Goal: Task Accomplishment & Management: Use online tool/utility

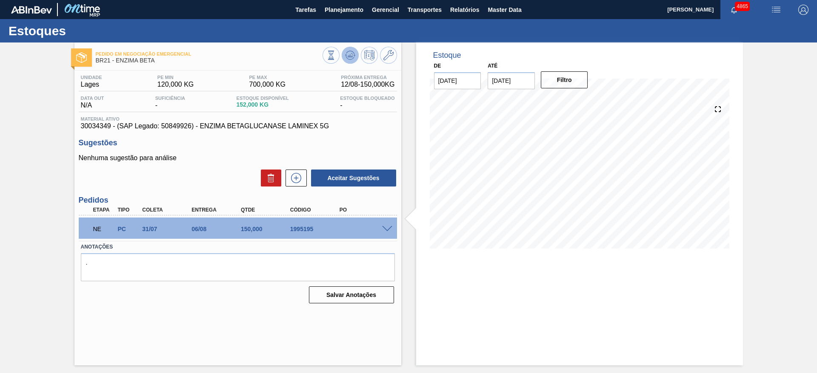
click at [345, 61] on button at bounding box center [350, 55] width 17 height 17
click at [322, 14] on button "Planejamento" at bounding box center [343, 9] width 47 height 19
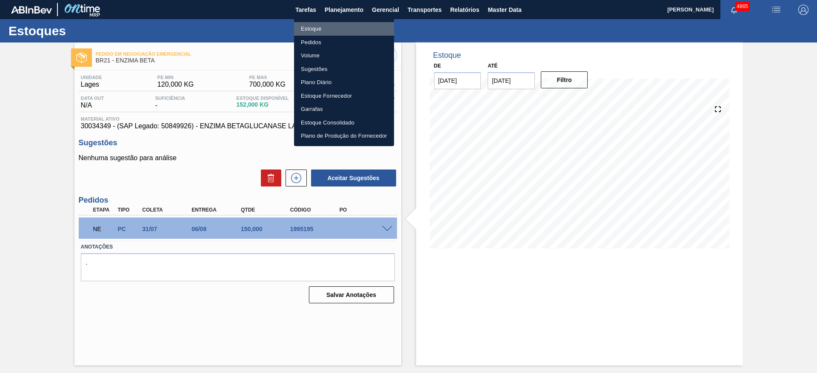
click at [320, 23] on li "Estoque" at bounding box center [344, 29] width 100 height 14
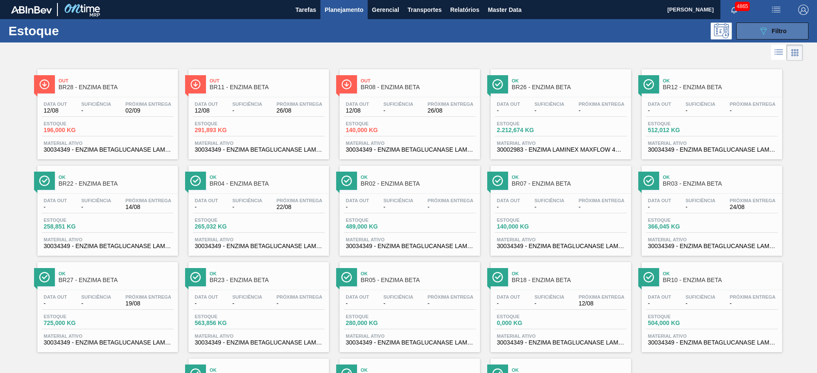
click at [801, 26] on button "089F7B8B-B2A5-4AFE-B5C0-19BA573D28AC Filtro" at bounding box center [772, 31] width 72 height 17
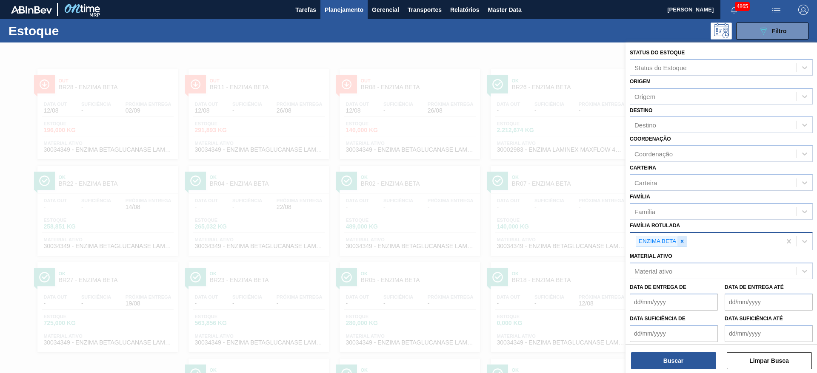
click at [682, 242] on icon at bounding box center [682, 242] width 6 height 6
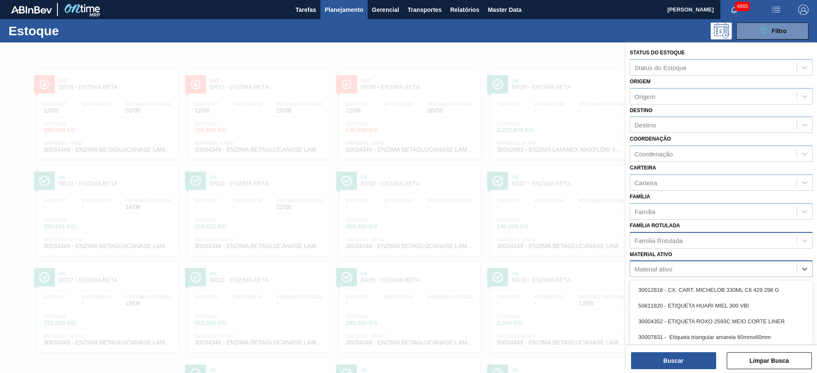
scroll to position [38, 0]
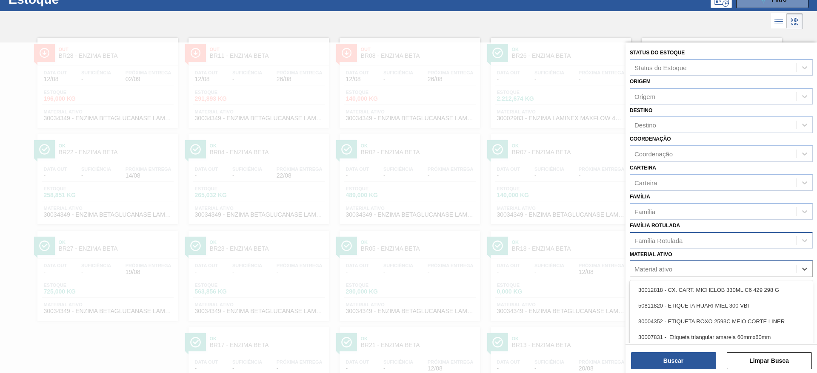
click at [667, 268] on div "Material ativo" at bounding box center [653, 269] width 38 height 7
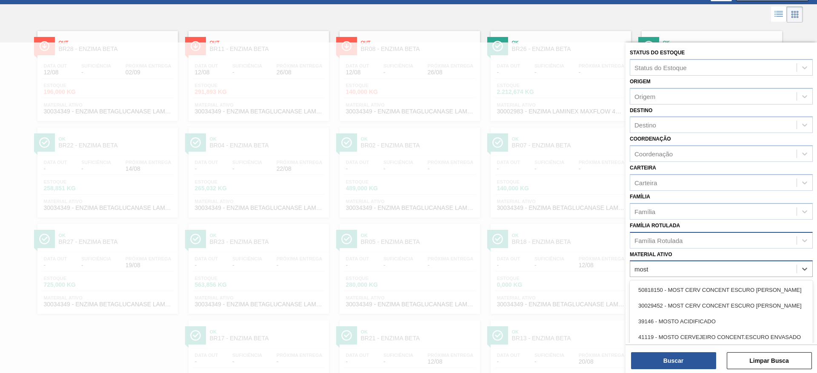
type ativo "mosto"
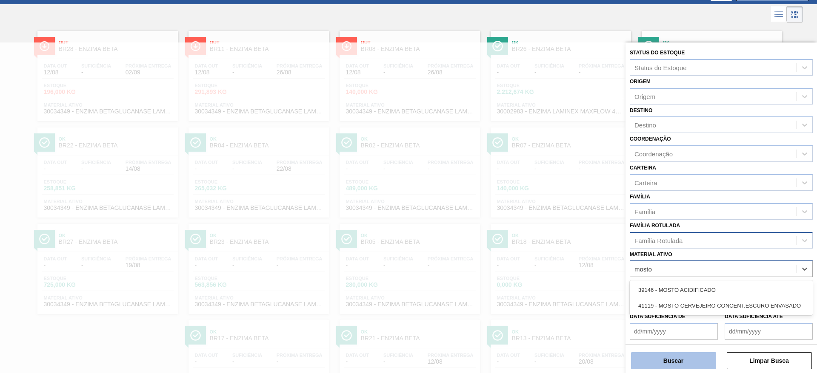
drag, startPoint x: 719, startPoint y: 302, endPoint x: 678, endPoint y: 356, distance: 67.9
click at [719, 302] on div "41119 - MOSTO CERVEJEIRO CONCENT.ESCURO ENVASADO" at bounding box center [720, 306] width 183 height 16
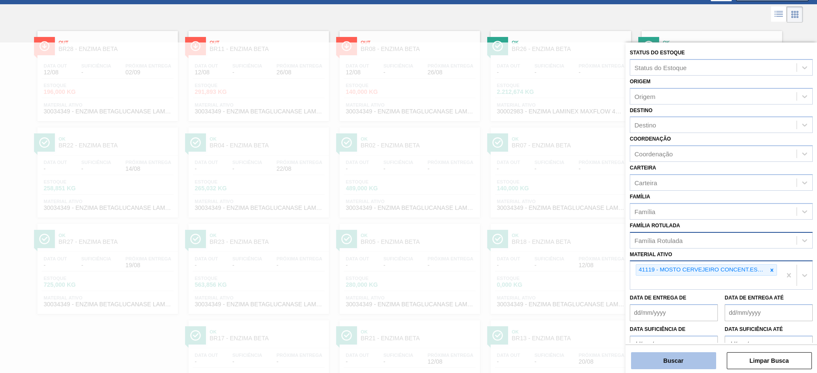
click at [675, 358] on button "Buscar" at bounding box center [673, 361] width 85 height 17
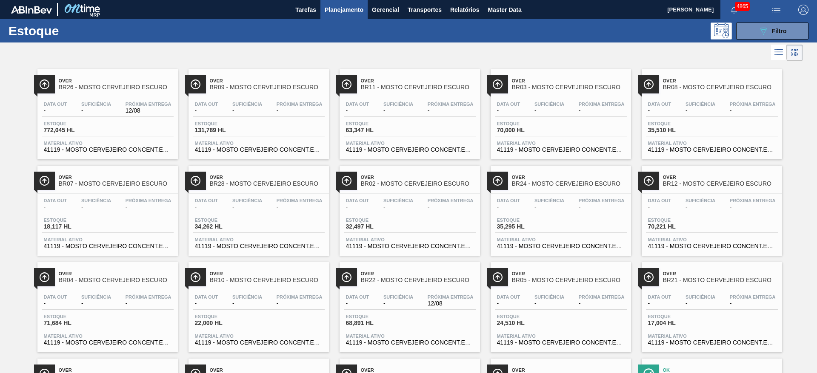
click at [369, 282] on span "BR22 - MOSTO CERVEJEIRO ESCURO" at bounding box center [418, 280] width 115 height 6
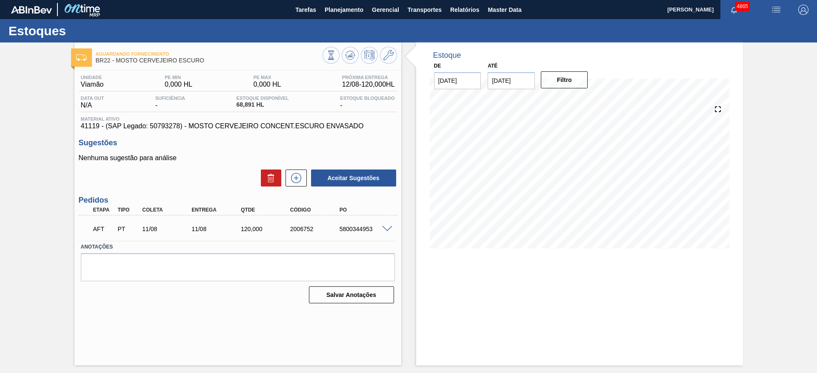
click at [387, 224] on div "AFT PT 11/08 11/08 120,000 2006752 5800344953" at bounding box center [238, 228] width 318 height 21
click at [387, 227] on span at bounding box center [387, 229] width 10 height 6
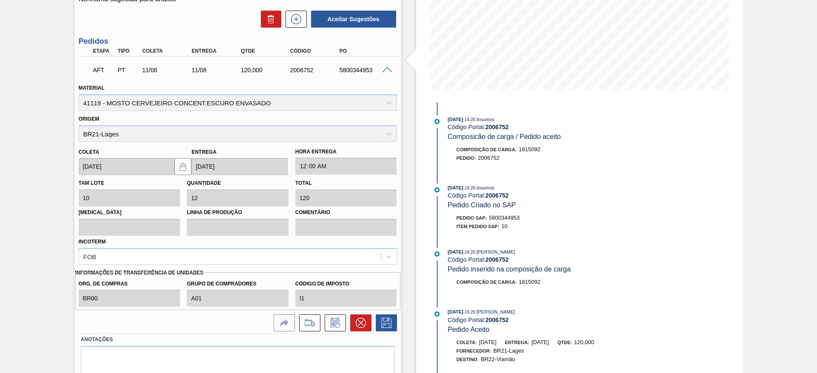
scroll to position [189, 0]
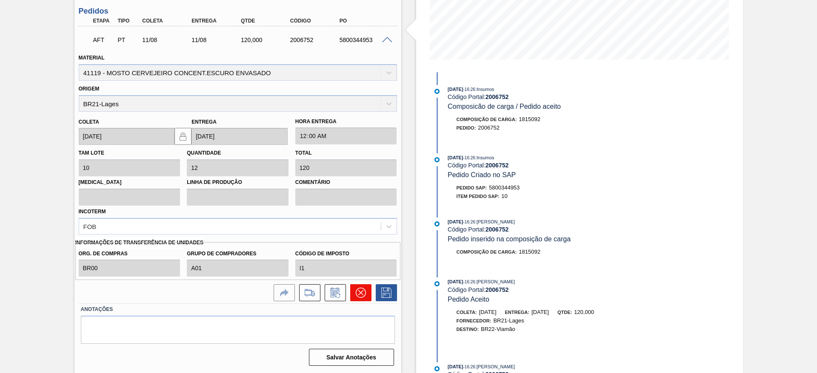
click at [356, 289] on icon at bounding box center [361, 293] width 10 height 10
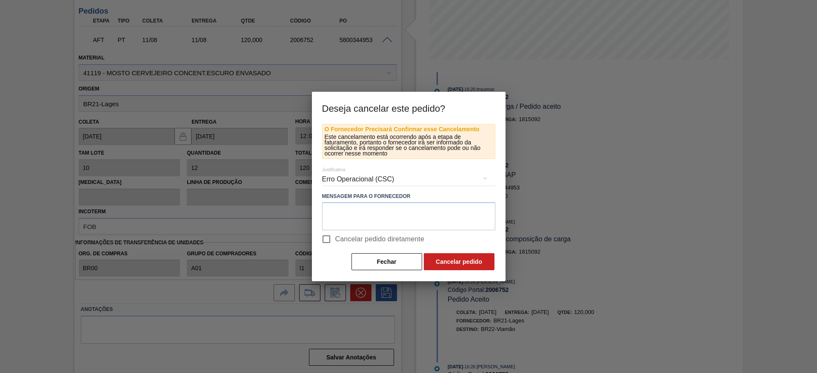
click at [335, 235] on input "Cancelar pedido diretamente" at bounding box center [326, 240] width 18 height 18
click at [388, 239] on span "Cancelar pedido diretamente" at bounding box center [379, 239] width 89 height 10
click at [335, 239] on input "Cancelar pedido diretamente" at bounding box center [326, 240] width 18 height 18
checkbox input "false"
click at [387, 262] on button "Fechar" at bounding box center [386, 261] width 71 height 17
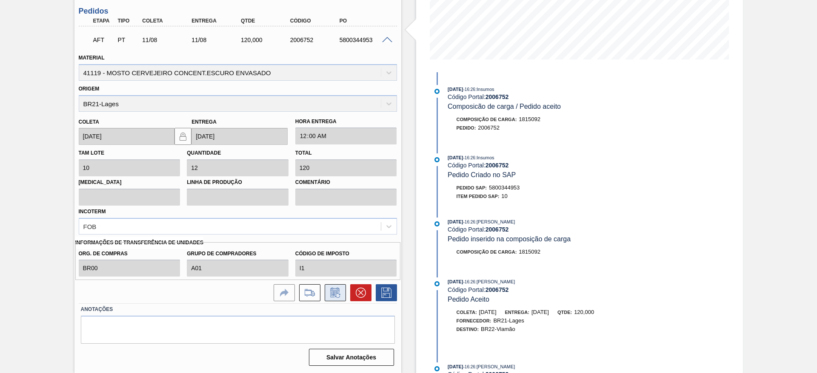
click at [337, 292] on icon at bounding box center [334, 294] width 6 height 5
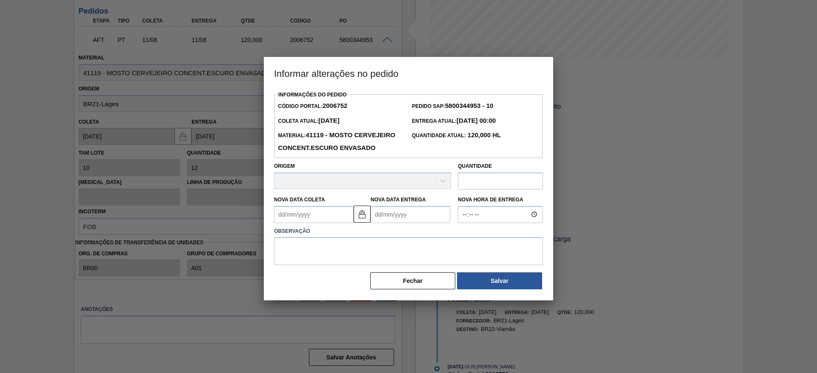
click at [351, 189] on div "Origem" at bounding box center [362, 174] width 177 height 29
click at [439, 189] on div "Origem" at bounding box center [362, 174] width 177 height 29
click at [441, 189] on div "Origem" at bounding box center [362, 174] width 177 height 29
click at [447, 290] on button "Fechar" at bounding box center [412, 281] width 85 height 17
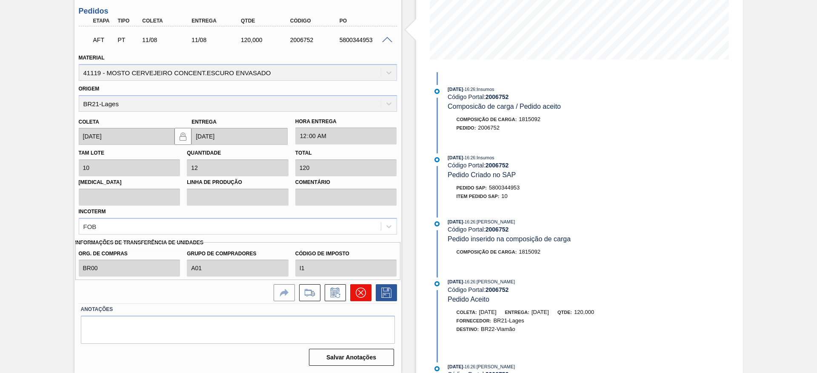
click at [353, 294] on button at bounding box center [360, 293] width 21 height 17
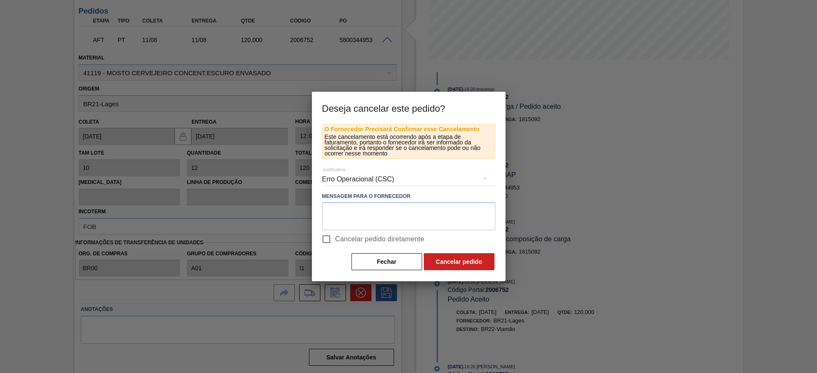
click at [339, 237] on span "Cancelar pedido diretamente" at bounding box center [379, 239] width 89 height 10
click at [335, 237] on input "Cancelar pedido diretamente" at bounding box center [326, 240] width 18 height 18
checkbox input "true"
click at [431, 259] on button "Cancelar pedido" at bounding box center [459, 261] width 71 height 17
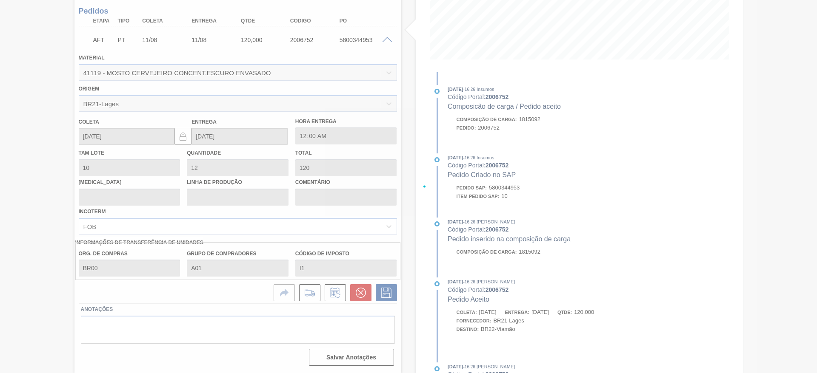
scroll to position [0, 0]
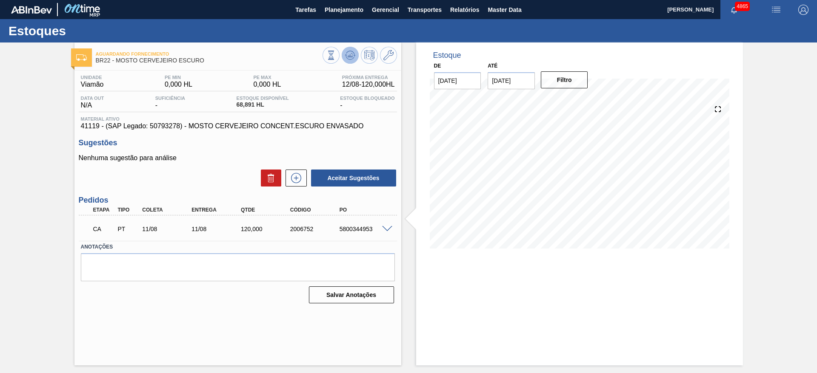
click at [336, 60] on icon at bounding box center [330, 55] width 9 height 9
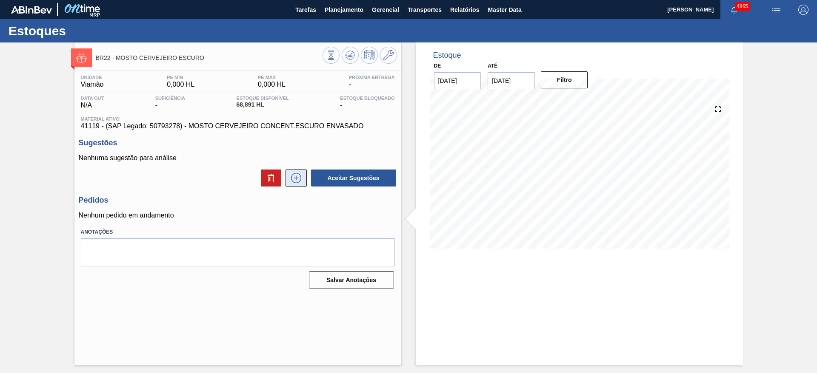
click at [292, 176] on icon at bounding box center [296, 178] width 14 height 10
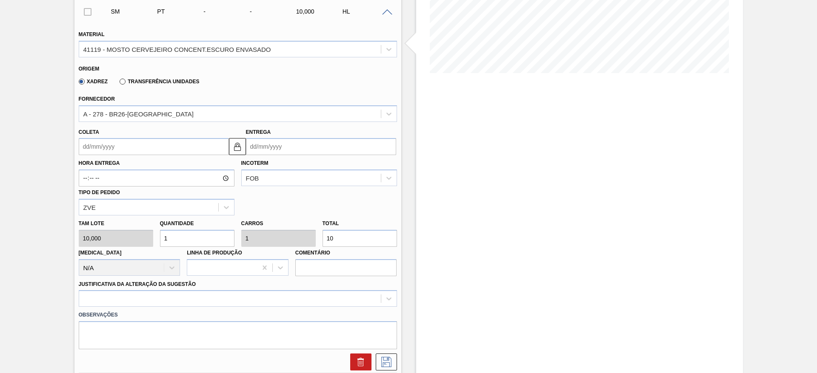
scroll to position [191, 0]
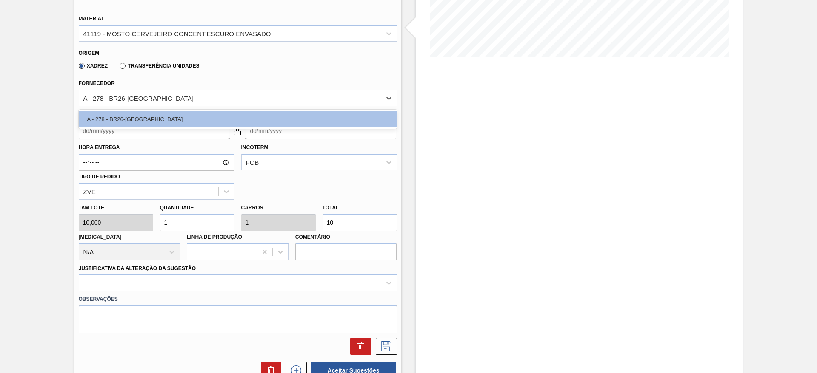
click at [301, 97] on div "A - 278 - BR26-[GEOGRAPHIC_DATA]" at bounding box center [230, 98] width 302 height 12
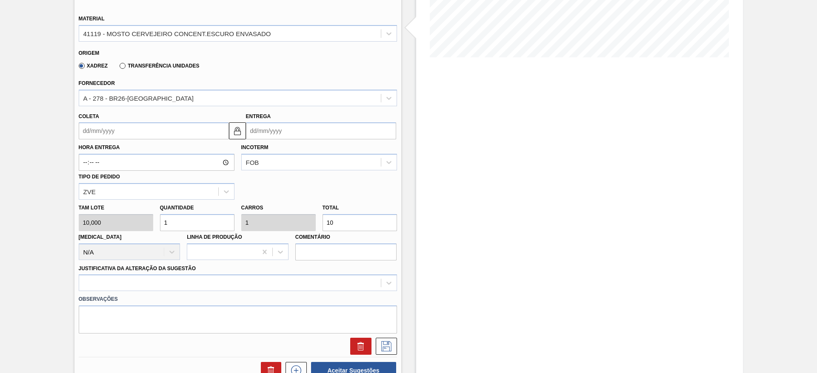
click at [182, 63] on label "Transferência Unidades" at bounding box center [160, 66] width 80 height 6
click at [118, 68] on input "Transferência Unidades" at bounding box center [118, 68] width 0 height 0
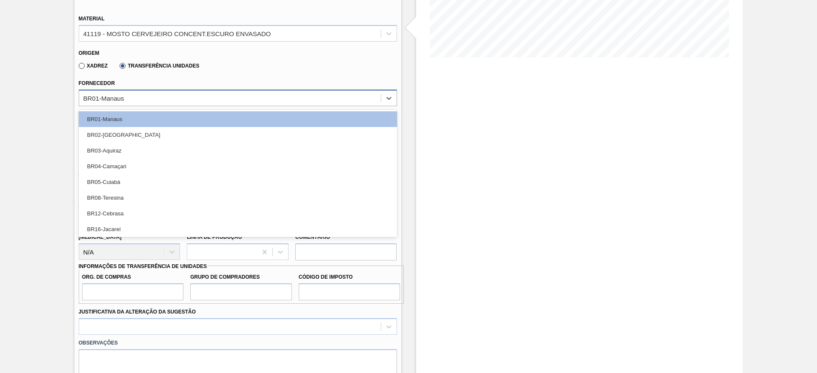
click at [184, 94] on div "BR01-Manaus" at bounding box center [230, 98] width 302 height 12
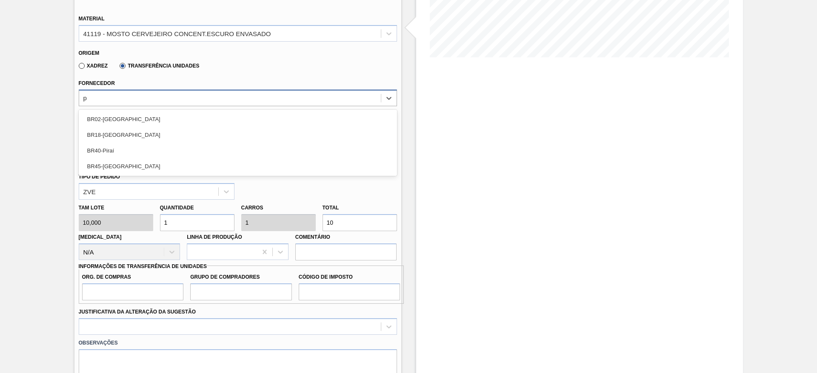
type input "po"
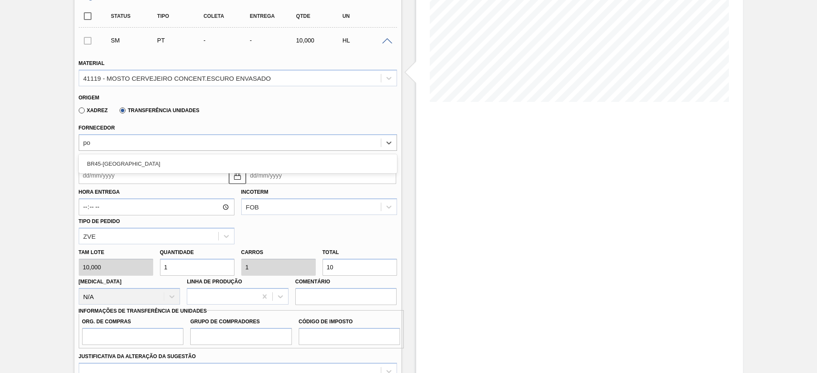
scroll to position [128, 0]
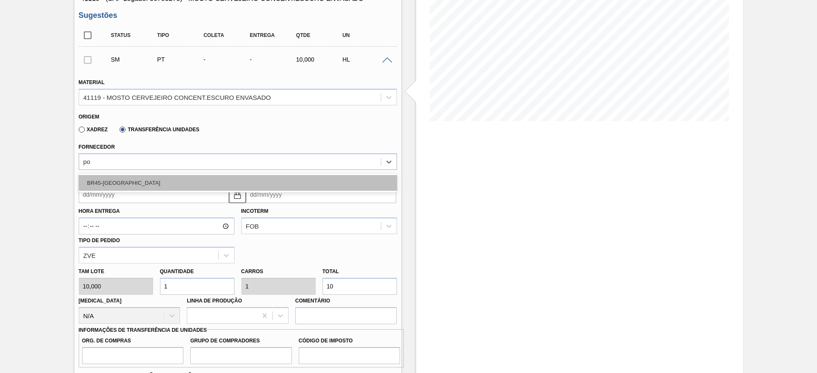
click at [132, 181] on div "BR45-[GEOGRAPHIC_DATA]" at bounding box center [238, 183] width 318 height 16
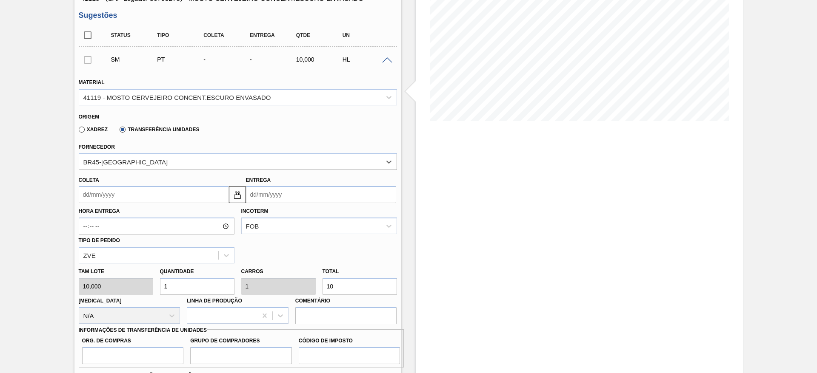
click at [129, 197] on input "Coleta" at bounding box center [154, 194] width 150 height 17
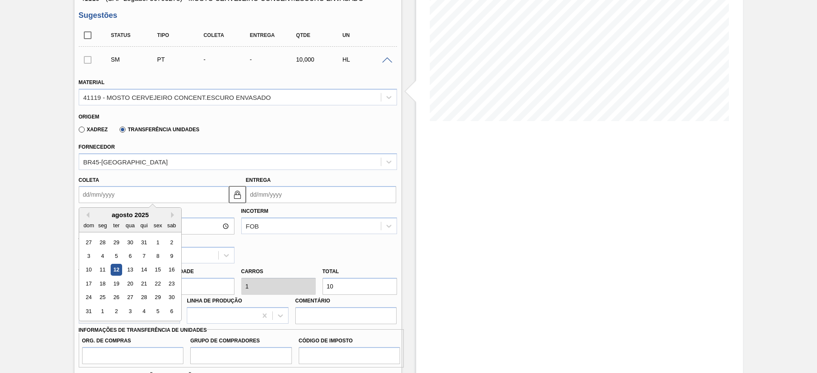
click at [119, 269] on div "12" at bounding box center [115, 270] width 11 height 11
type input "[DATE]"
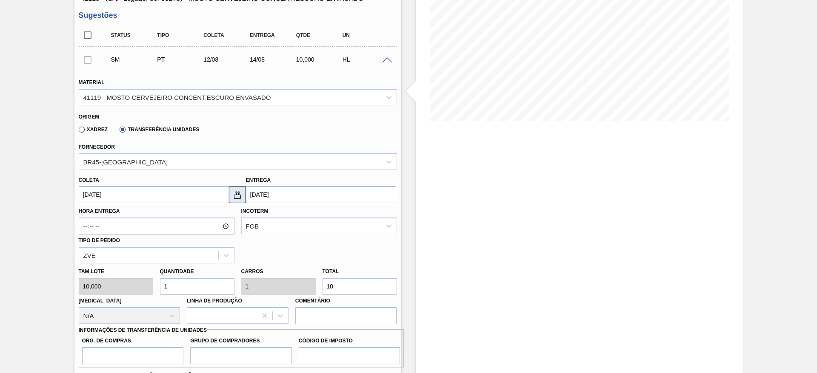
click at [236, 198] on img at bounding box center [237, 195] width 10 height 10
click at [260, 196] on input "[DATE]" at bounding box center [321, 194] width 150 height 17
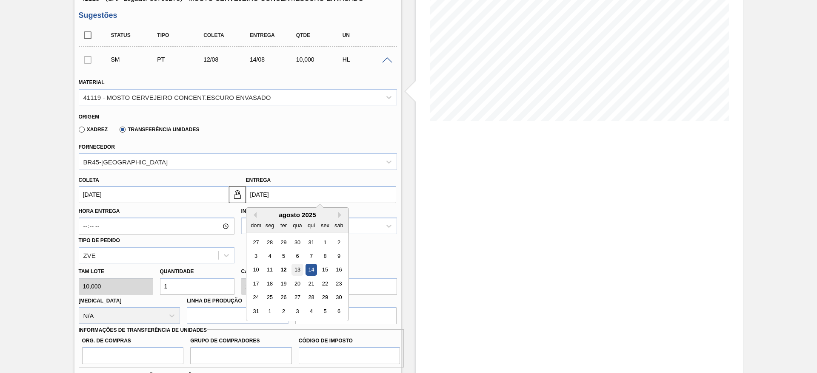
click at [296, 265] on div "13" at bounding box center [296, 270] width 11 height 11
type input "[DATE]"
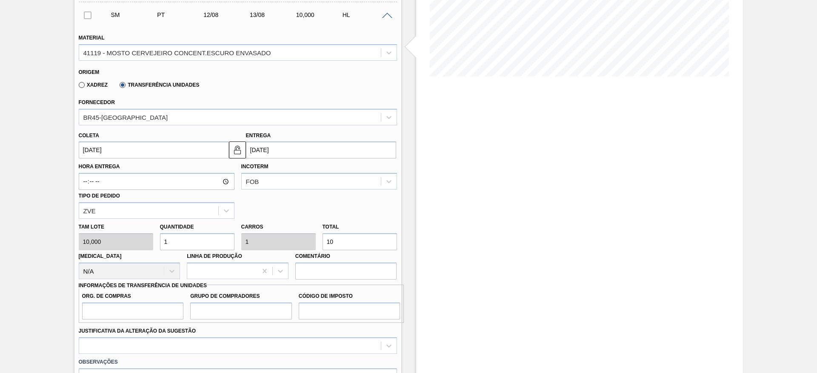
scroll to position [191, 0]
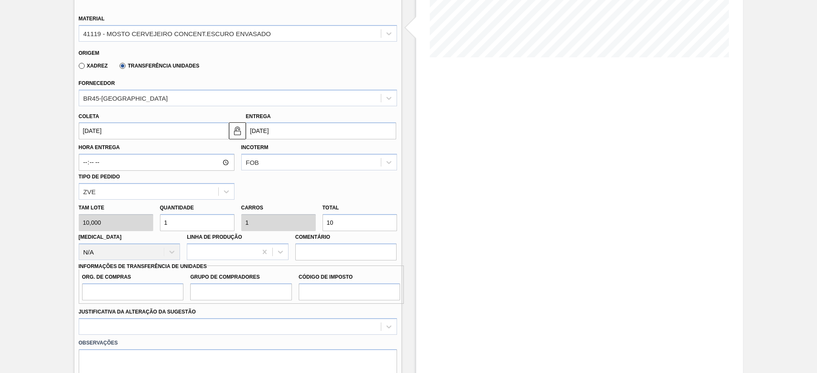
drag, startPoint x: 335, startPoint y: 220, endPoint x: 315, endPoint y: 224, distance: 19.9
click at [315, 224] on div "[PERSON_NAME] 10,000 Quantidade 1 Carros 1 Total 10 [MEDICAL_DATA] N/A Linha de…" at bounding box center [237, 230] width 325 height 61
type input "0,3"
type input "3"
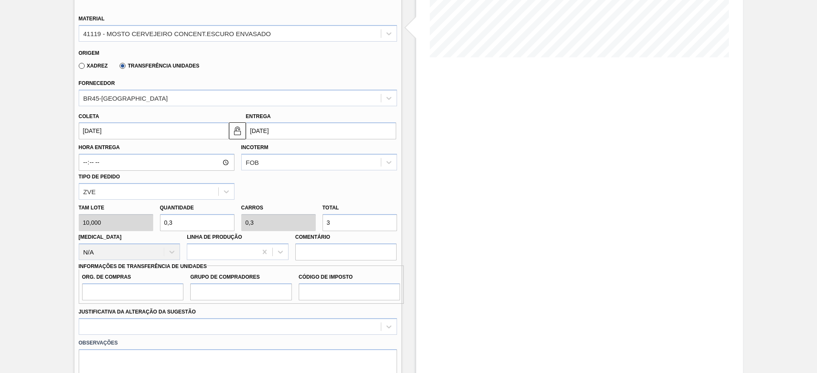
type input "3"
type input "30"
click at [162, 293] on input "Org. de Compras" at bounding box center [133, 292] width 102 height 17
type input "BR00"
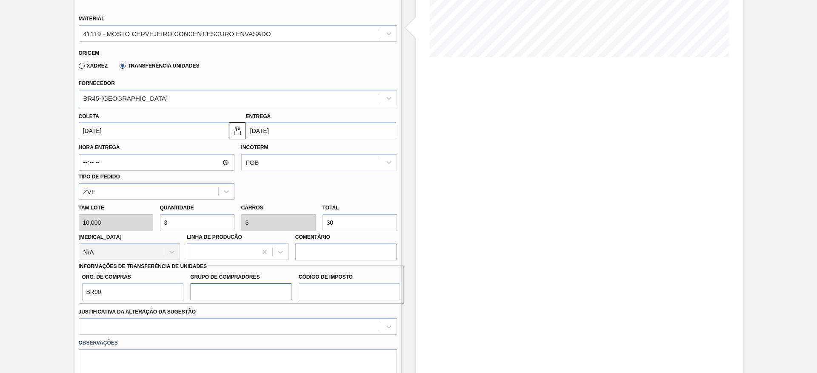
click at [198, 286] on input "Grupo de Compradores" at bounding box center [241, 292] width 102 height 17
type input "A01"
click at [308, 286] on input "Código de Imposto" at bounding box center [350, 292] width 102 height 17
type input "I1"
click at [282, 321] on div at bounding box center [238, 327] width 318 height 17
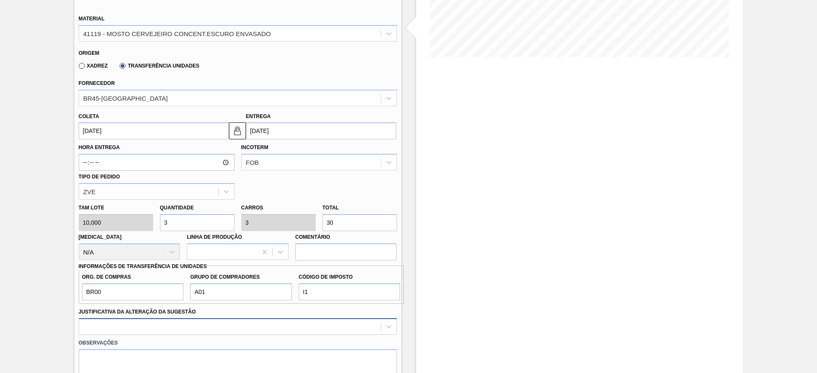
scroll to position [288, 0]
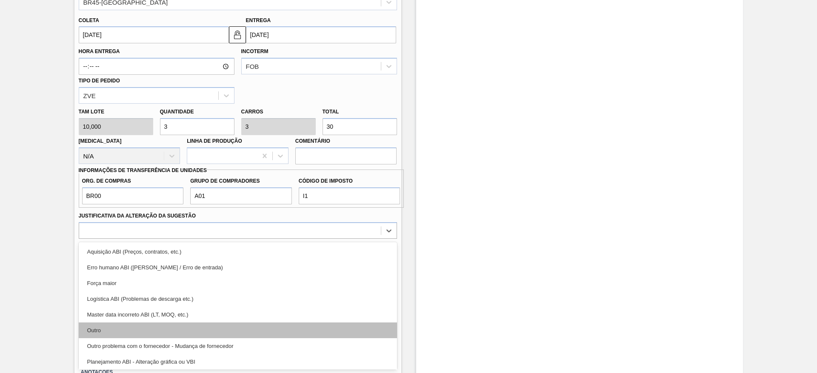
click at [258, 334] on div "Outro" at bounding box center [238, 331] width 318 height 16
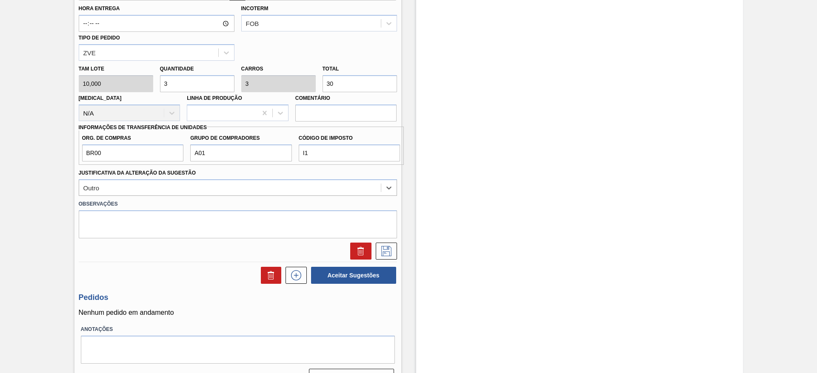
scroll to position [350, 0]
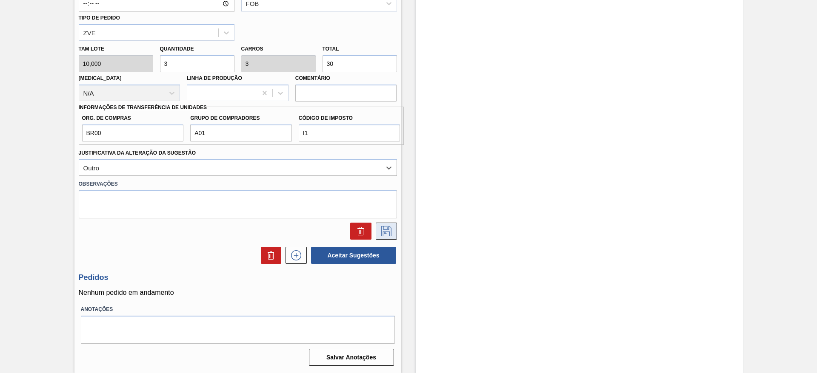
click at [384, 239] on button at bounding box center [386, 231] width 21 height 17
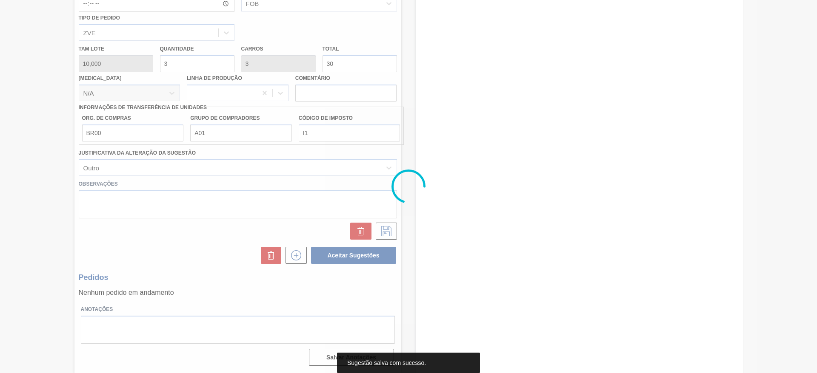
scroll to position [0, 0]
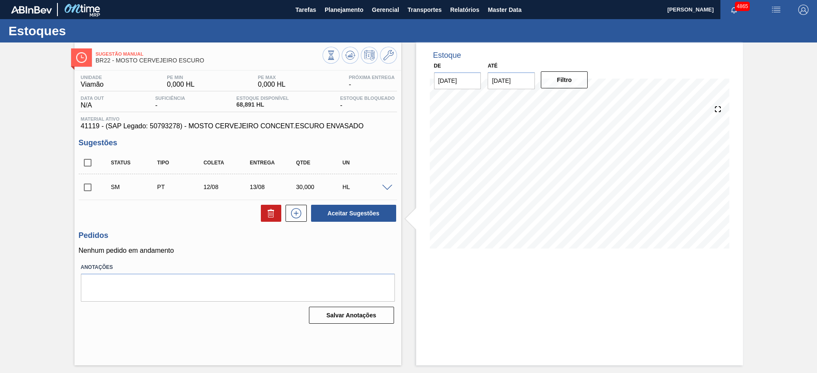
click at [86, 184] on input "checkbox" at bounding box center [88, 188] width 18 height 18
click at [373, 214] on button "Aceitar Sugestões" at bounding box center [353, 213] width 85 height 17
checkbox input "false"
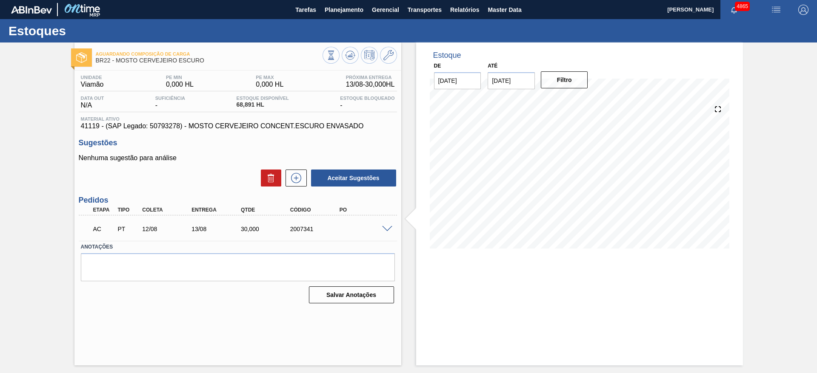
click at [389, 227] on span at bounding box center [387, 229] width 10 height 6
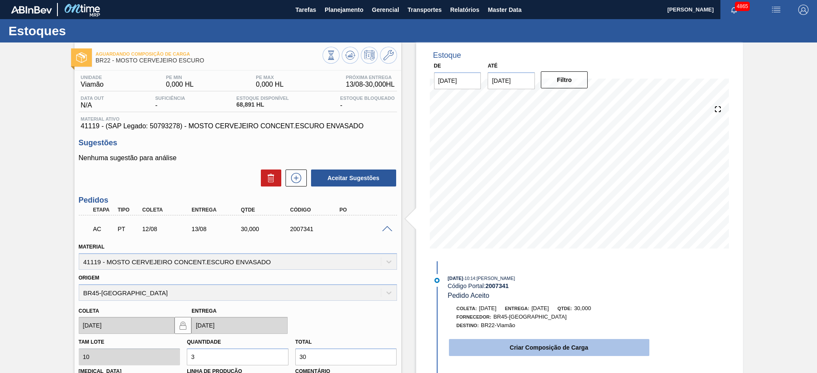
click at [500, 346] on button "Criar Composição de Carga" at bounding box center [549, 347] width 200 height 17
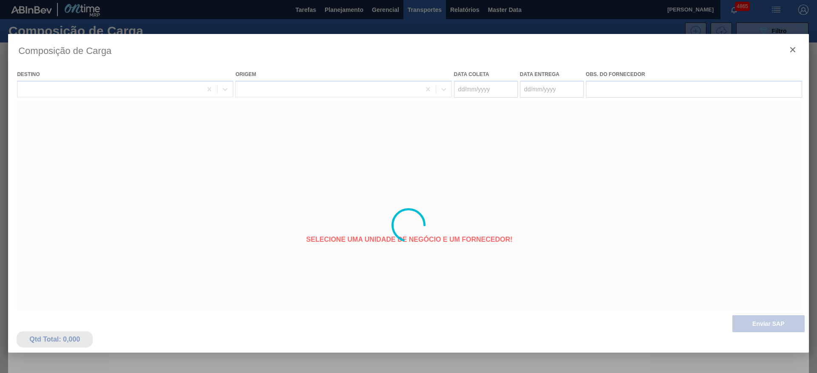
type coleta "[DATE]"
type entrega "[DATE]"
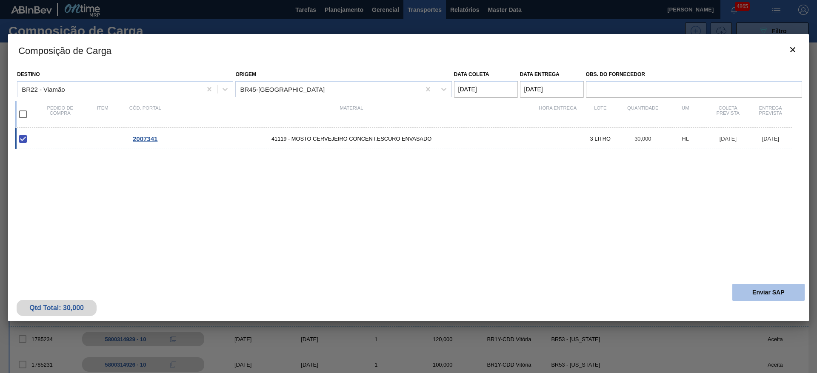
click at [742, 296] on button "Enviar SAP" at bounding box center [768, 292] width 72 height 17
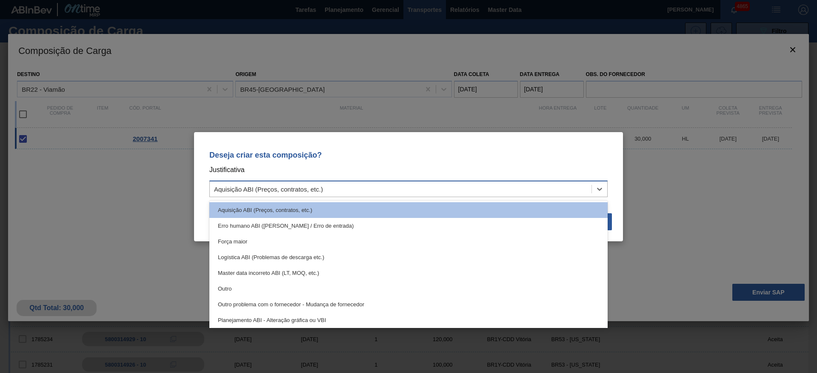
click at [507, 189] on div "Aquisição ABI (Preços, contratos, etc.)" at bounding box center [400, 189] width 381 height 12
click at [322, 284] on div "Outro" at bounding box center [408, 289] width 398 height 16
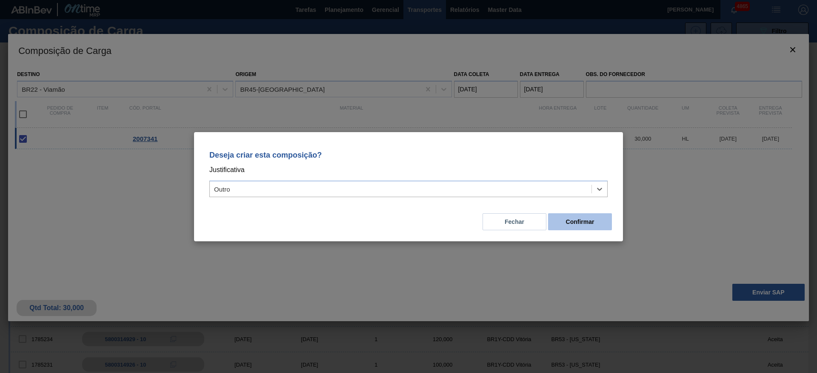
click at [601, 222] on button "Confirmar" at bounding box center [580, 222] width 64 height 17
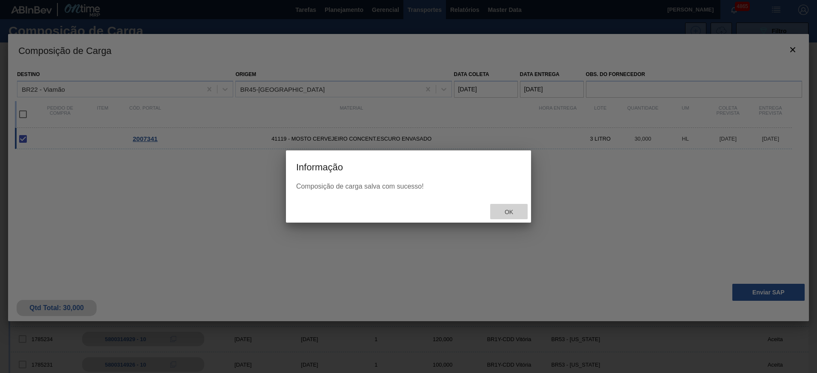
click at [512, 213] on span "Ok" at bounding box center [509, 212] width 22 height 7
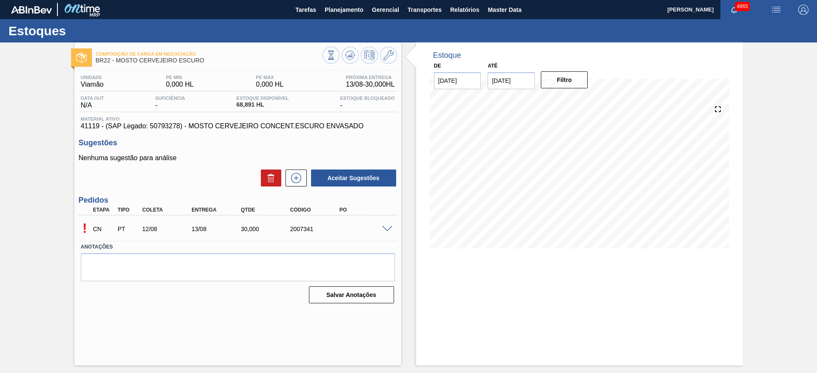
click at [385, 229] on span at bounding box center [387, 229] width 10 height 6
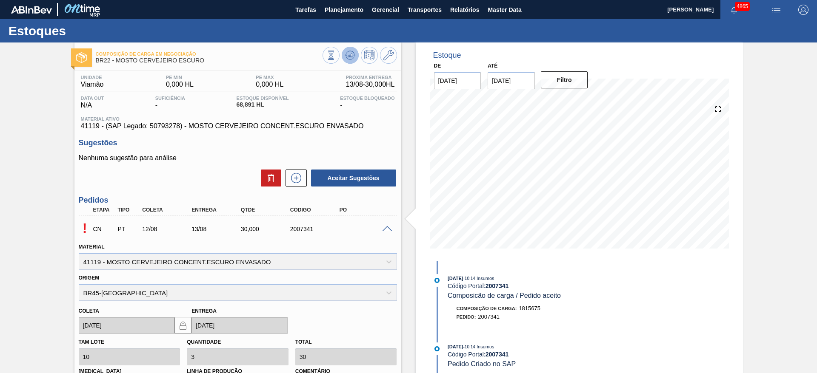
click at [336, 52] on icon at bounding box center [330, 55] width 9 height 9
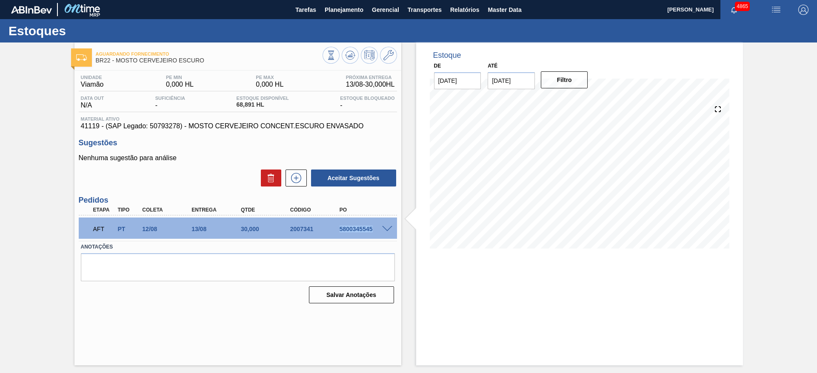
drag, startPoint x: 338, startPoint y: 231, endPoint x: 380, endPoint y: 238, distance: 42.7
click at [380, 238] on div "AFT PT 12/08 13/08 30,000 2007341 5800345545" at bounding box center [238, 228] width 318 height 21
copy div "5800345545"
click at [702, 273] on div "Estoque De [DATE] Até [DATE] Filtro 19/08 Projeção de Estoque 98.891 [DOMAIN_NA…" at bounding box center [579, 204] width 327 height 323
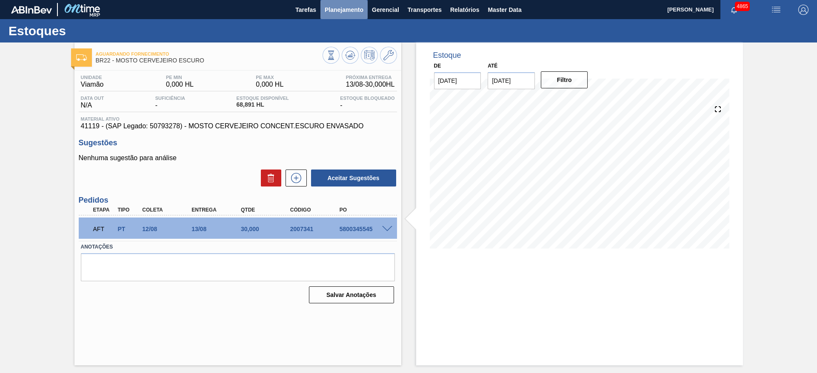
click at [353, 13] on span "Planejamento" at bounding box center [344, 10] width 39 height 10
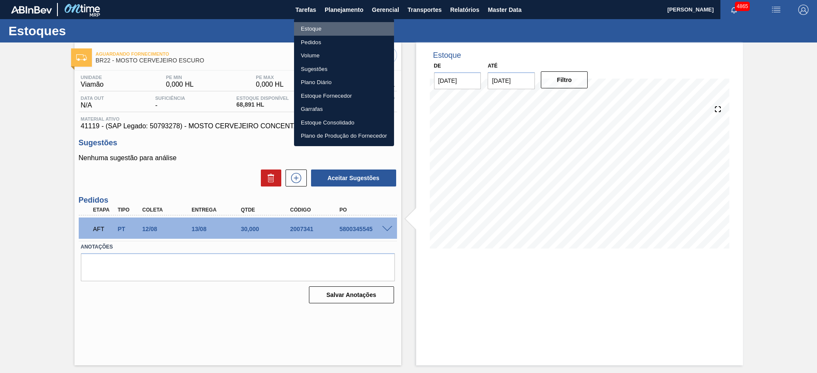
click at [322, 22] on li "Estoque" at bounding box center [344, 29] width 100 height 14
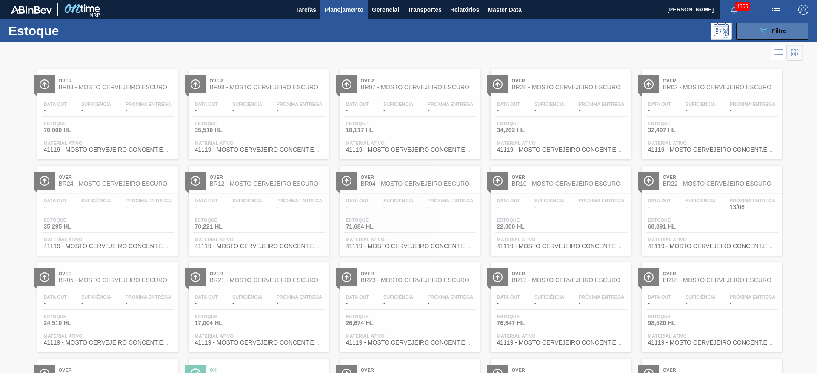
click at [791, 32] on button "089F7B8B-B2A5-4AFE-B5C0-19BA573D28AC Filtro" at bounding box center [772, 31] width 72 height 17
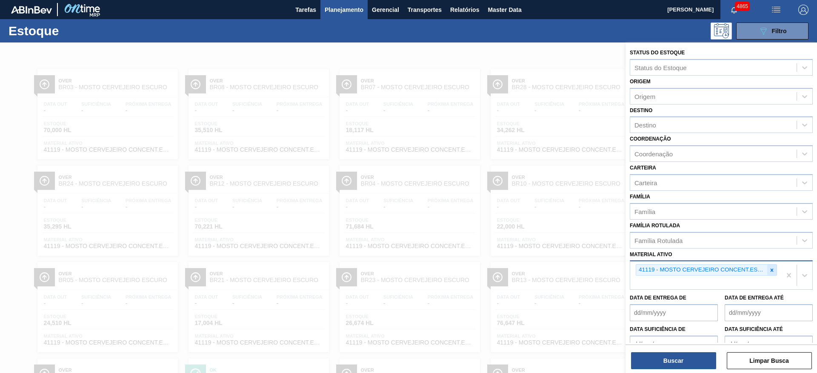
click at [771, 270] on icon at bounding box center [772, 271] width 6 height 6
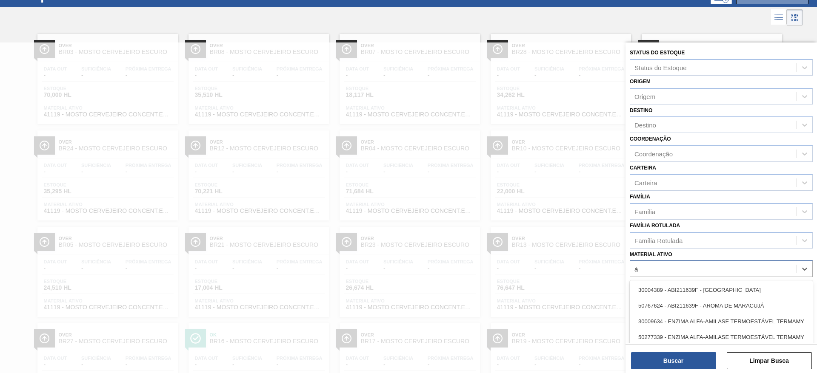
scroll to position [38, 0]
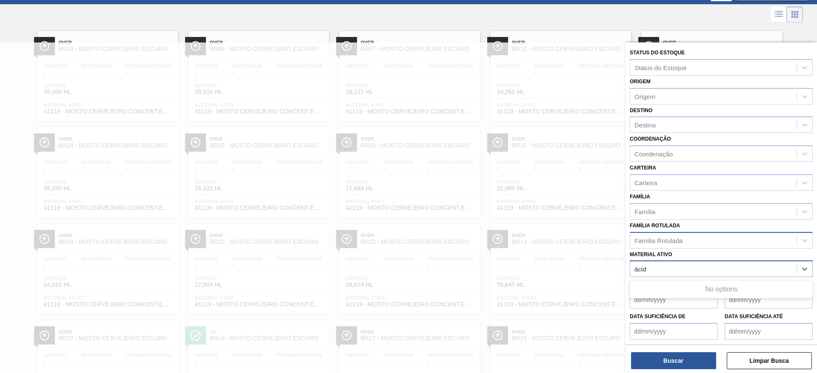
type ativo "ácid"
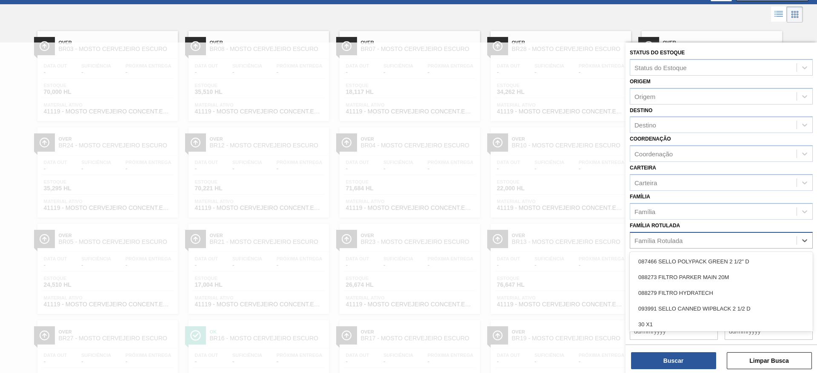
scroll to position [48, 0]
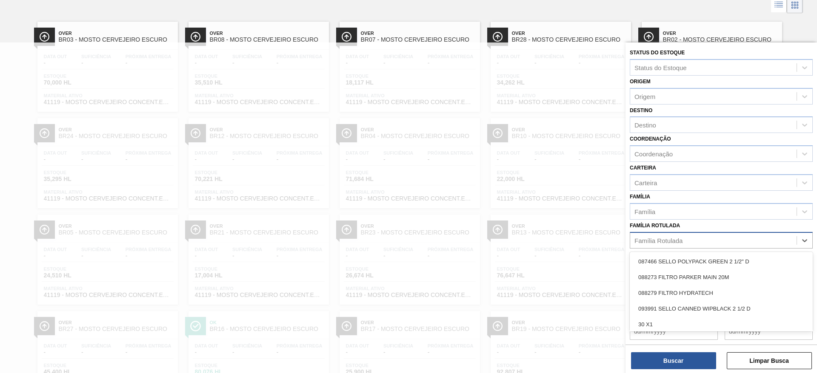
click at [680, 243] on div "Família Rotulada" at bounding box center [658, 240] width 48 height 7
type Rotulada "ácido"
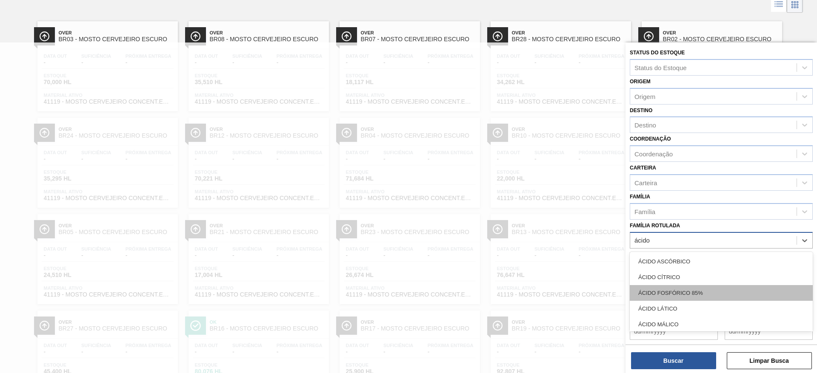
click at [692, 287] on div "ÁCIDO FOSFÓRICO 85%" at bounding box center [720, 293] width 183 height 16
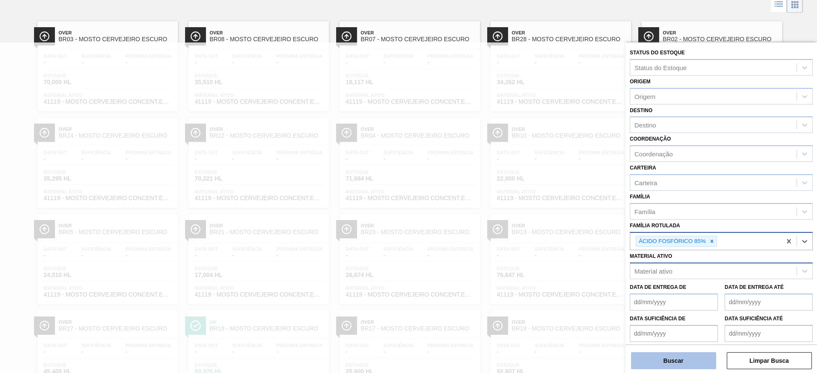
click at [679, 356] on button "Buscar" at bounding box center [673, 361] width 85 height 17
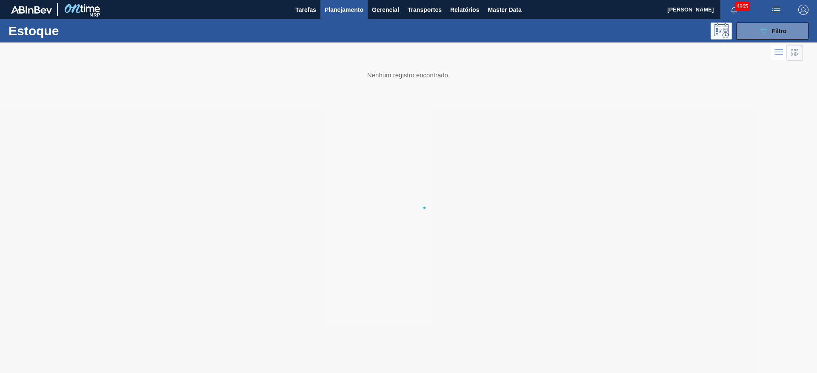
scroll to position [0, 0]
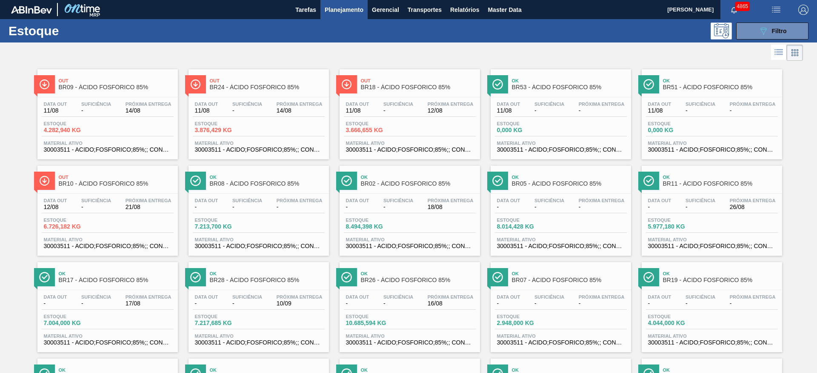
click at [150, 127] on div "Estoque 4.282,940 KG" at bounding box center [108, 128] width 132 height 15
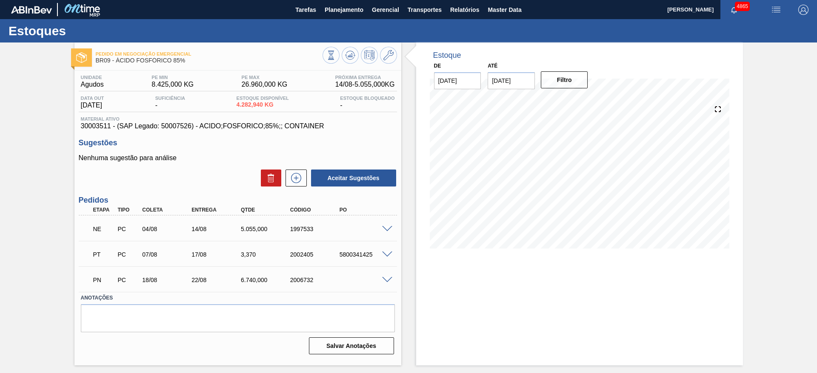
click at [388, 230] on span at bounding box center [387, 229] width 10 height 6
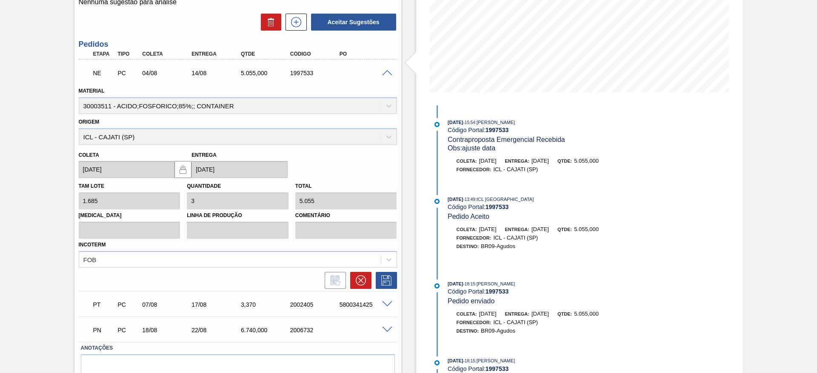
scroll to position [191, 0]
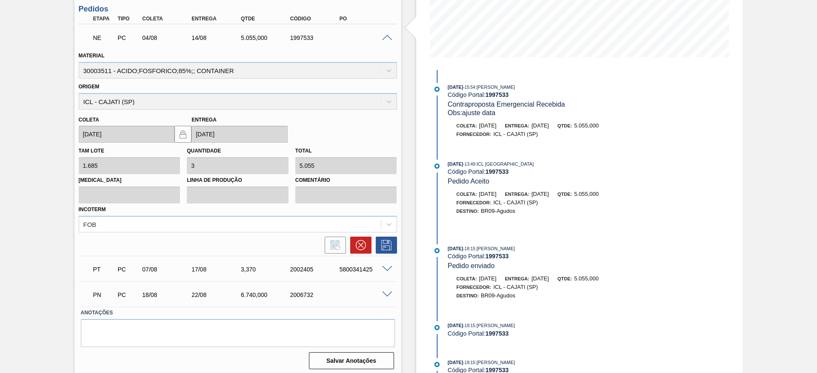
click at [382, 293] on span at bounding box center [387, 295] width 10 height 6
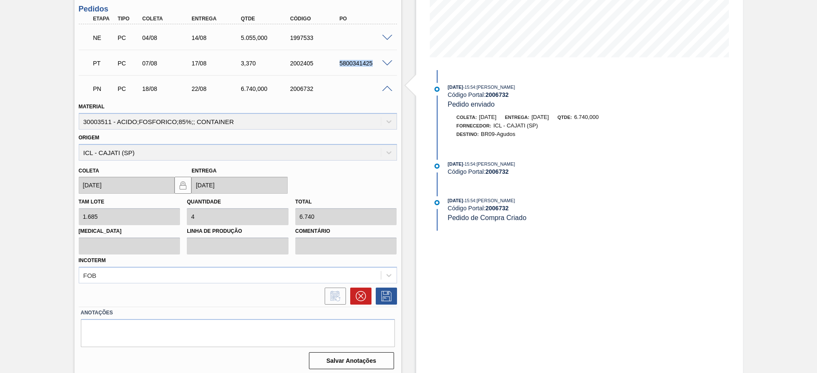
drag, startPoint x: 336, startPoint y: 62, endPoint x: 378, endPoint y: 67, distance: 42.5
click at [378, 67] on div "PT PC 07/08 17/08 3,[PHONE_NUMBER] 5800341425" at bounding box center [236, 62] width 296 height 17
copy div "5800341425"
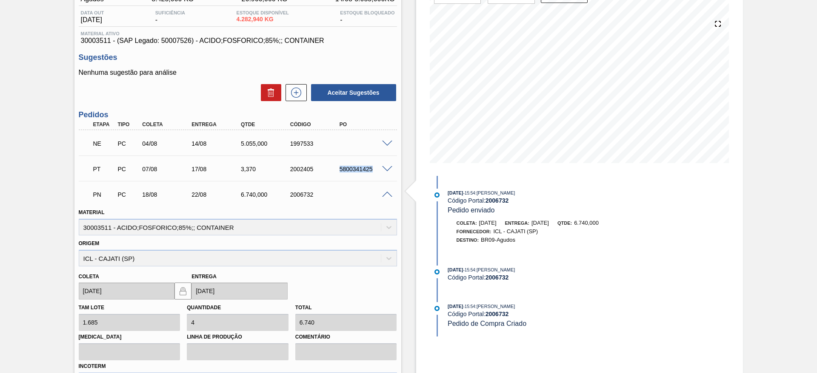
scroll to position [0, 0]
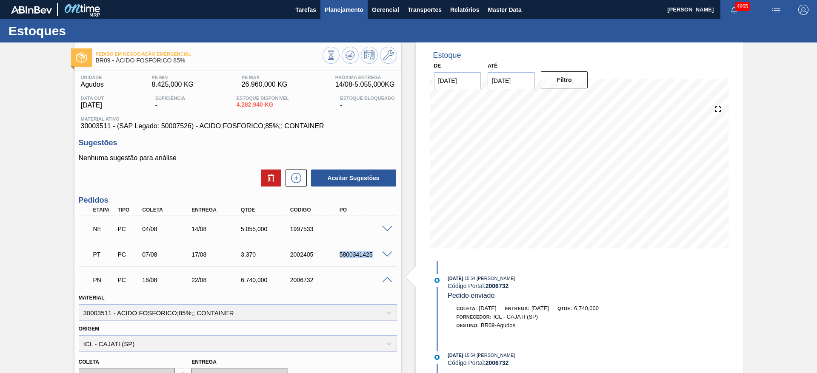
click at [353, 14] on button "Planejamento" at bounding box center [343, 9] width 47 height 19
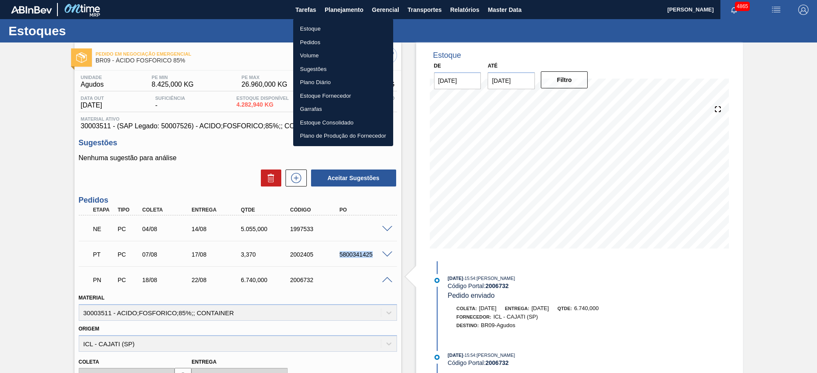
click at [346, 34] on li "Estoque" at bounding box center [343, 29] width 100 height 14
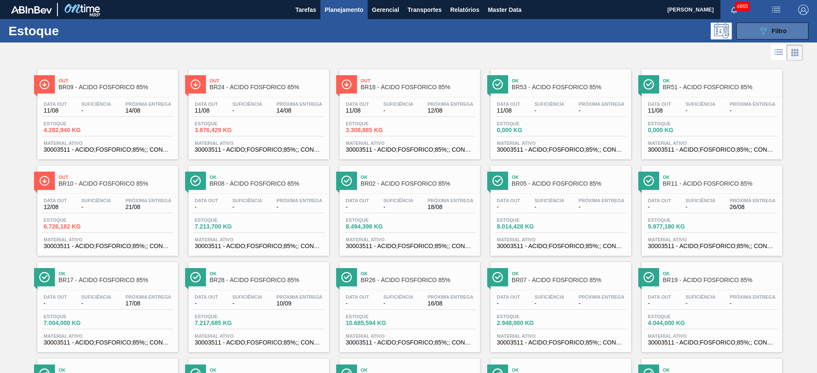
click at [758, 34] on icon "089F7B8B-B2A5-4AFE-B5C0-19BA573D28AC" at bounding box center [763, 31] width 10 height 10
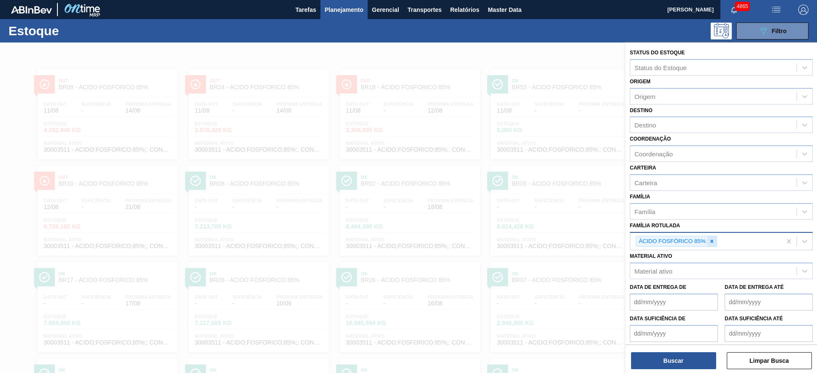
click at [712, 241] on icon at bounding box center [712, 242] width 6 height 6
click at [694, 267] on div "Material ativo" at bounding box center [713, 269] width 166 height 12
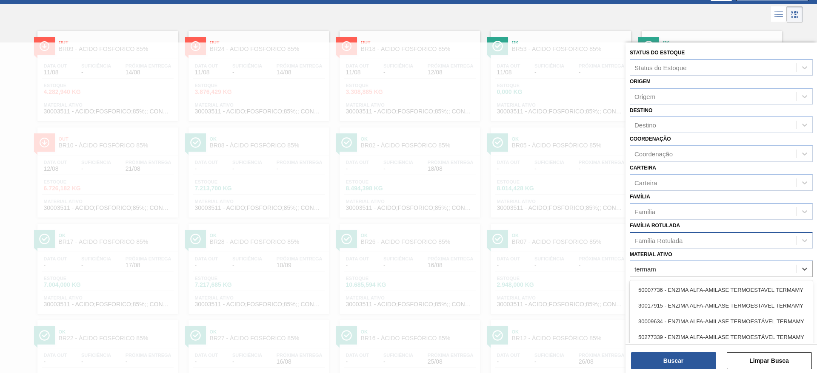
type ativo "termam"
click at [688, 239] on div "Família Rotulada" at bounding box center [713, 240] width 166 height 12
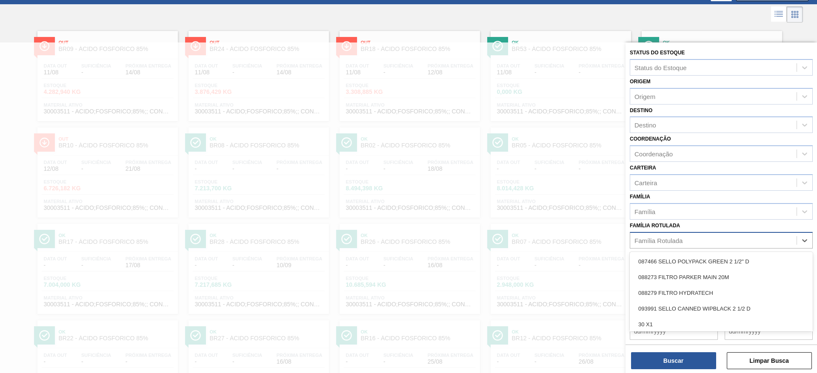
scroll to position [48, 0]
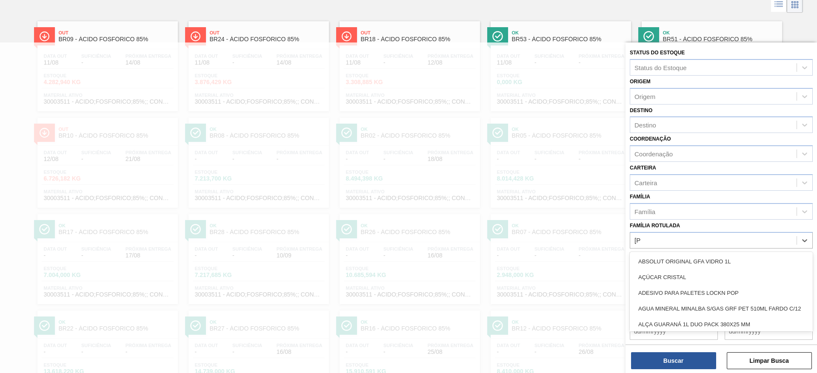
type Rotulada "alfa"
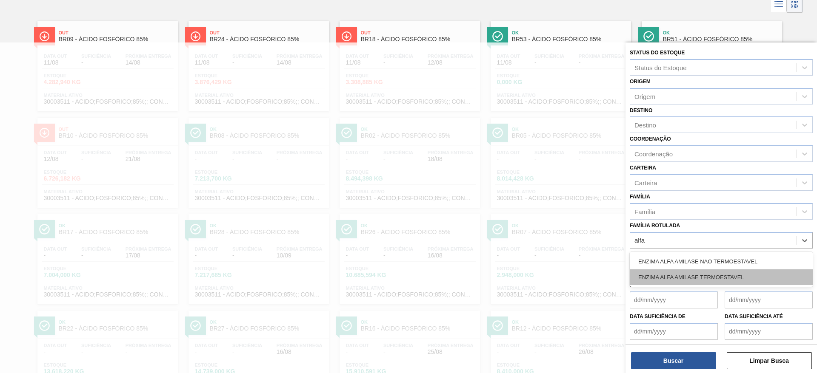
click at [675, 270] on div "ENZIMA ALFA AMILASE TERMOESTAVEL" at bounding box center [720, 278] width 183 height 16
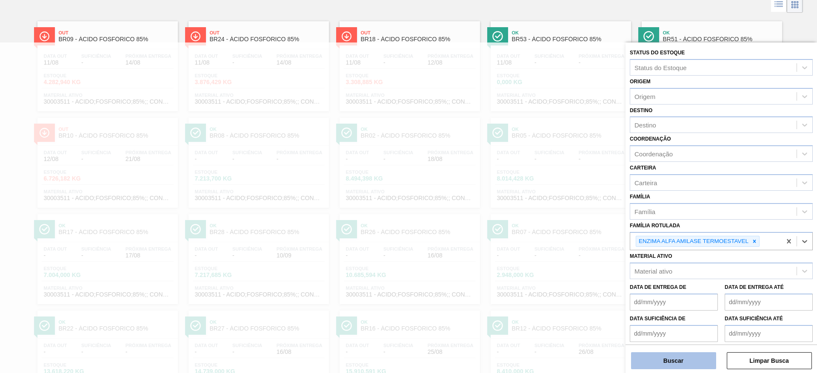
click at [689, 369] on button "Buscar" at bounding box center [673, 361] width 85 height 17
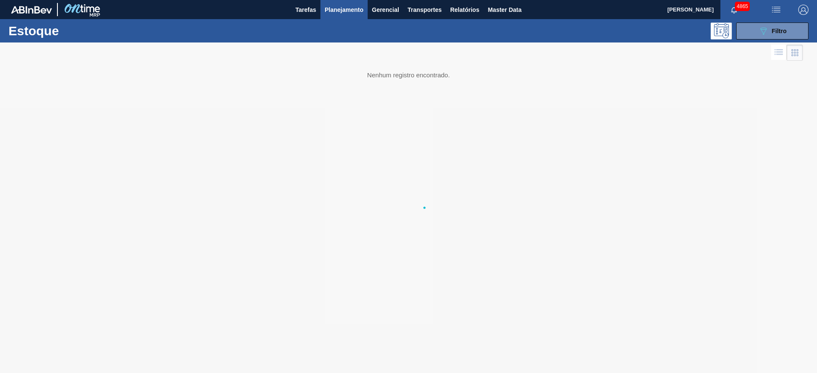
scroll to position [0, 0]
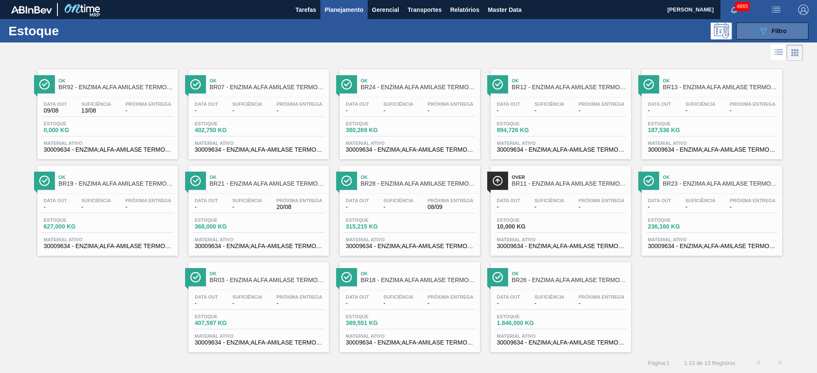
click at [758, 30] on icon "089F7B8B-B2A5-4AFE-B5C0-19BA573D28AC" at bounding box center [763, 31] width 10 height 10
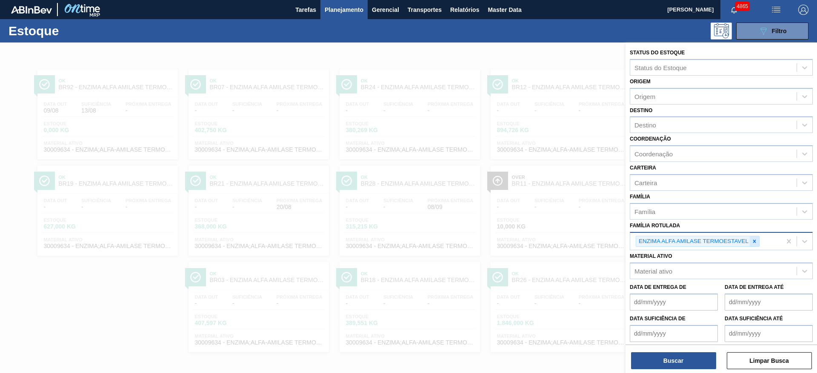
click at [754, 242] on icon at bounding box center [754, 241] width 3 height 3
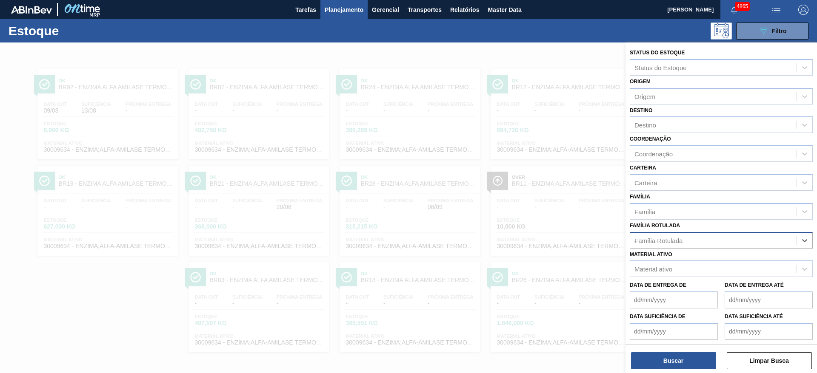
scroll to position [0, 0]
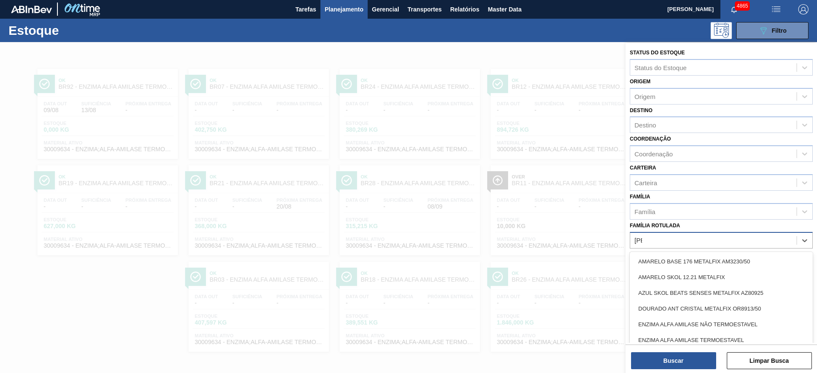
type Rotulada "alfa"
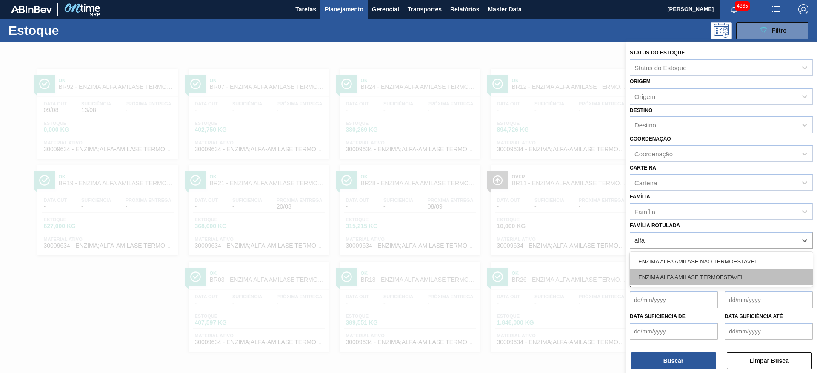
click at [729, 270] on div "ENZIMA ALFA AMILASE TERMOESTAVEL" at bounding box center [720, 278] width 183 height 16
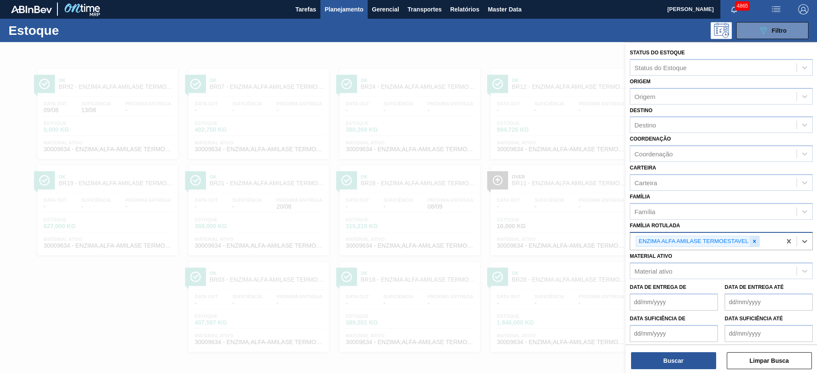
click at [755, 237] on div at bounding box center [753, 241] width 9 height 11
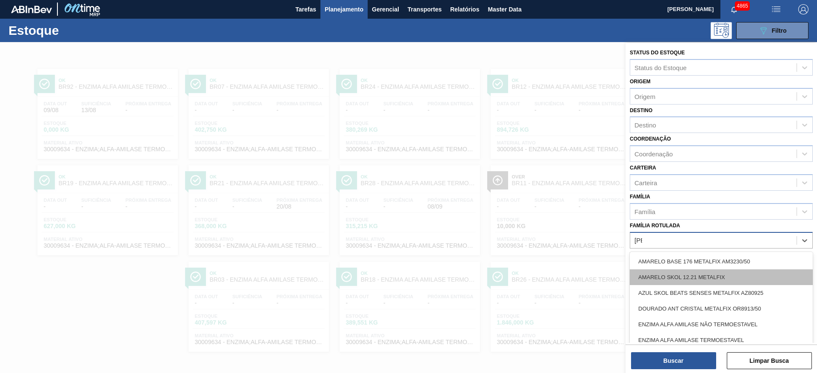
type Rotulada "alfa"
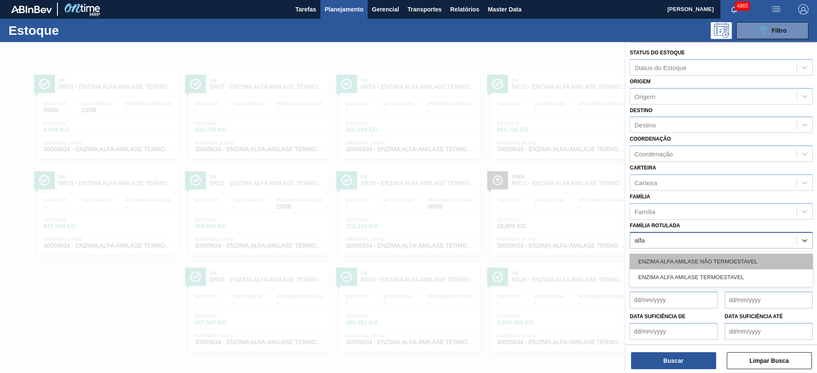
click at [729, 261] on div "ENZIMA ALFA AMILASE NÃO TERMOESTAVEL" at bounding box center [720, 262] width 183 height 16
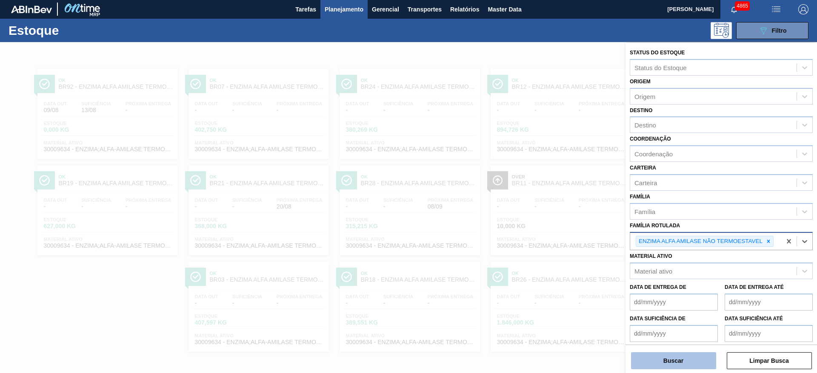
click at [691, 364] on button "Buscar" at bounding box center [673, 361] width 85 height 17
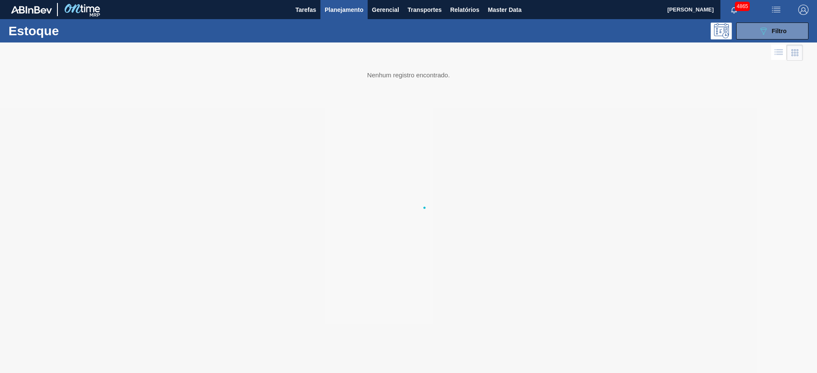
scroll to position [0, 0]
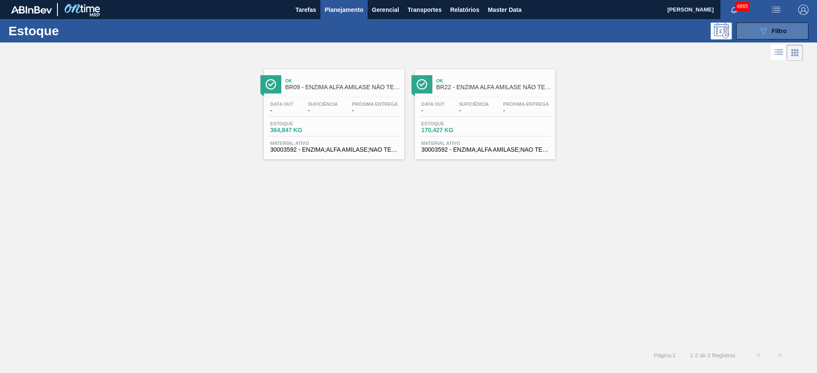
click at [775, 30] on span "Filtro" at bounding box center [778, 31] width 15 height 7
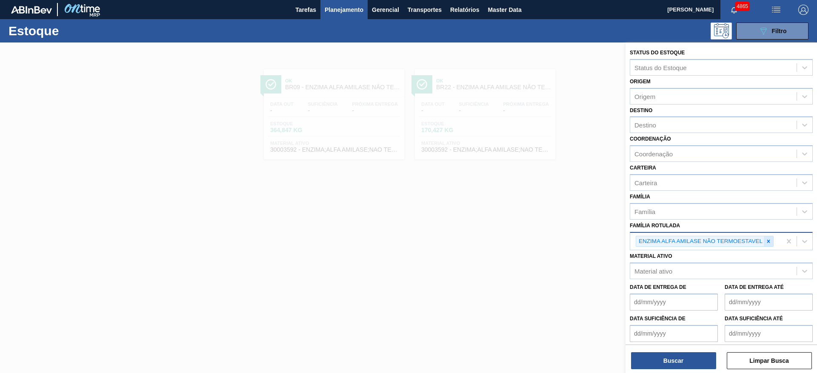
click at [766, 241] on icon at bounding box center [768, 242] width 6 height 6
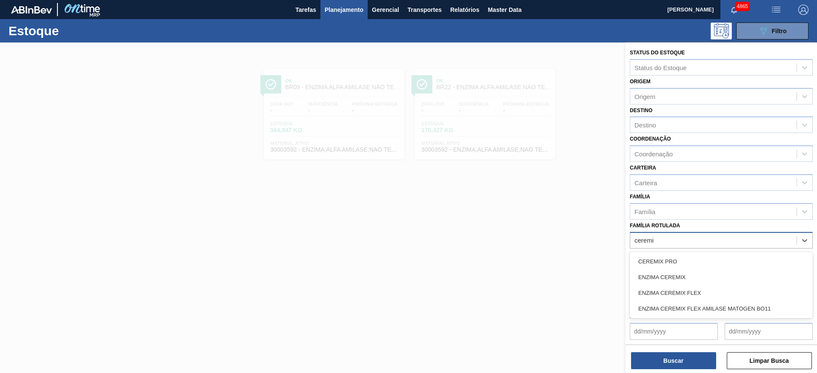
type Rotulada "ceremix"
click at [705, 277] on div "ENZIMA CEREMIX" at bounding box center [720, 278] width 183 height 16
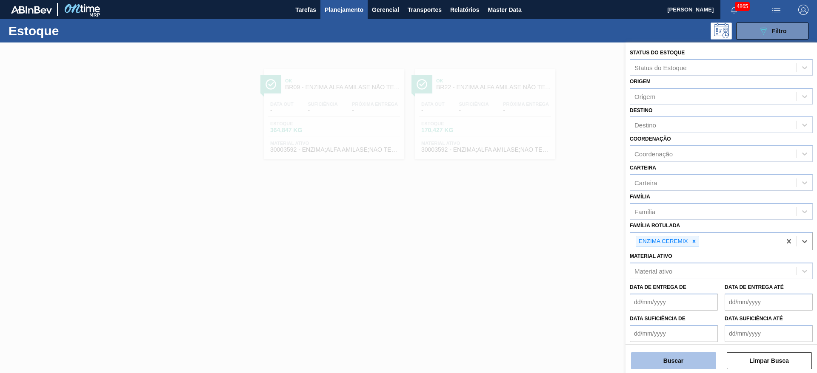
click at [670, 358] on button "Buscar" at bounding box center [673, 361] width 85 height 17
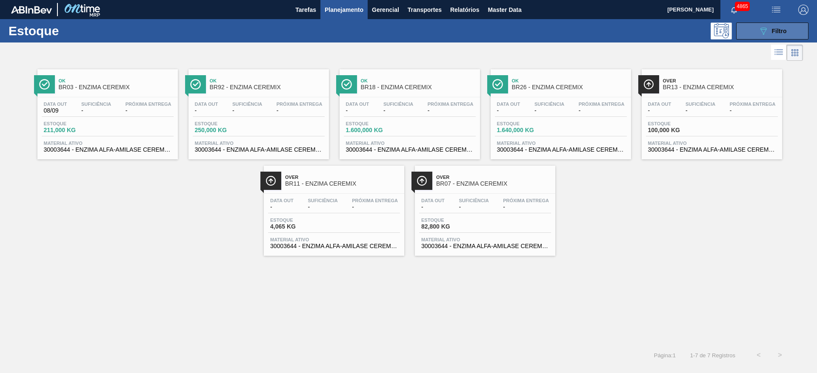
click at [788, 34] on button "089F7B8B-B2A5-4AFE-B5C0-19BA573D28AC Filtro" at bounding box center [772, 31] width 72 height 17
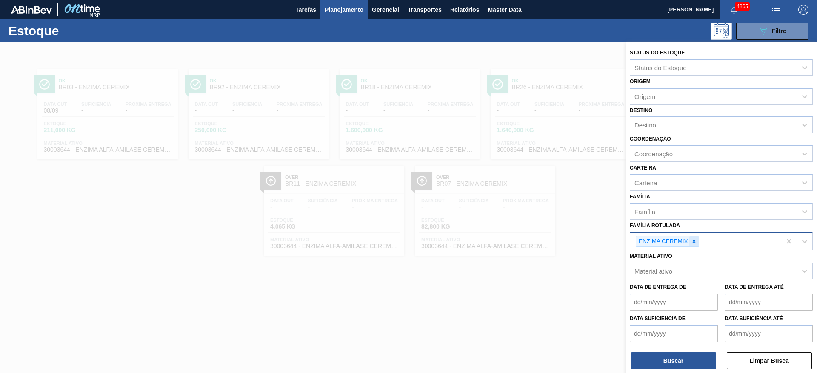
click at [694, 242] on icon at bounding box center [693, 241] width 3 height 3
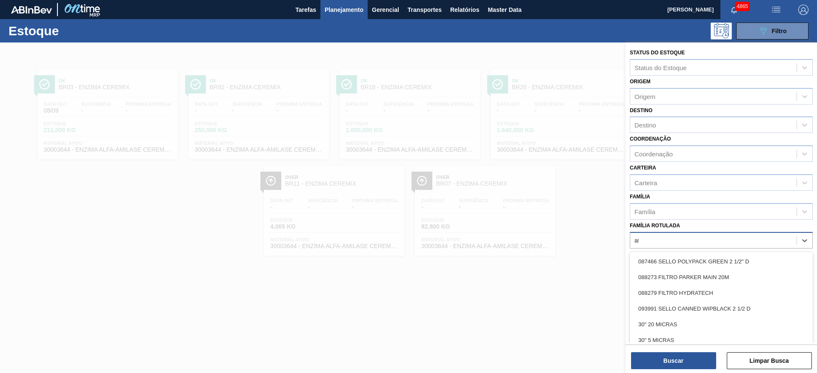
type Rotulada "att"
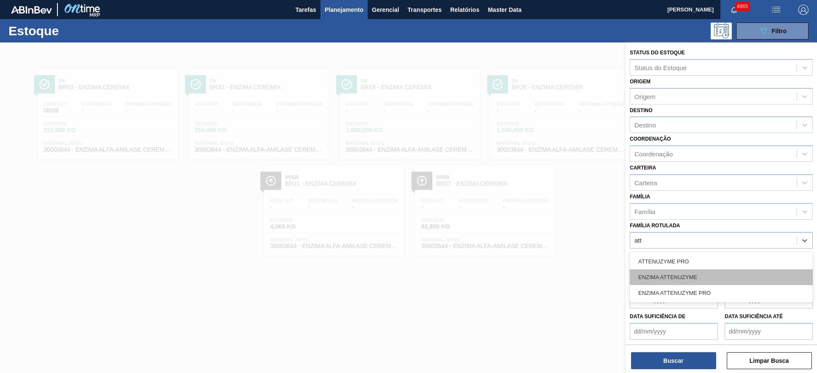
click at [692, 270] on div "ENZIMA ATTENUZYME" at bounding box center [720, 278] width 183 height 16
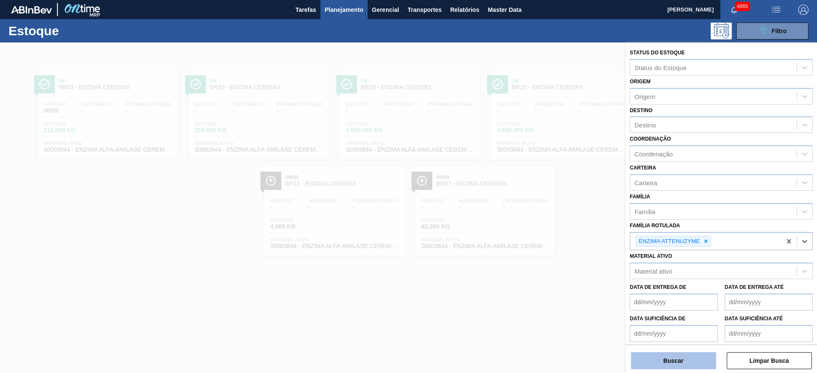
click at [682, 359] on button "Buscar" at bounding box center [673, 361] width 85 height 17
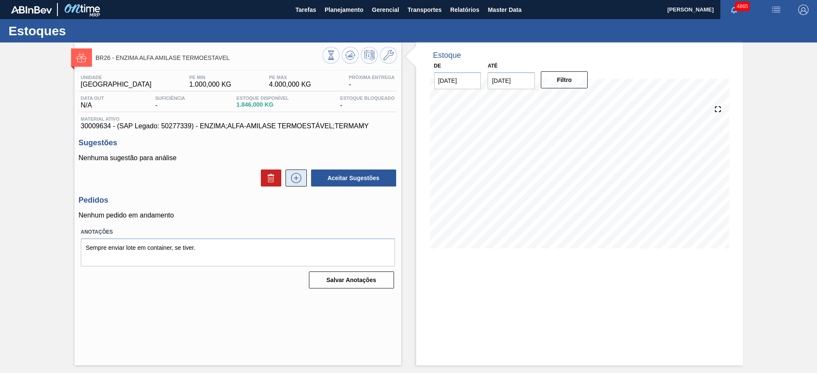
click at [296, 179] on icon at bounding box center [296, 178] width 14 height 10
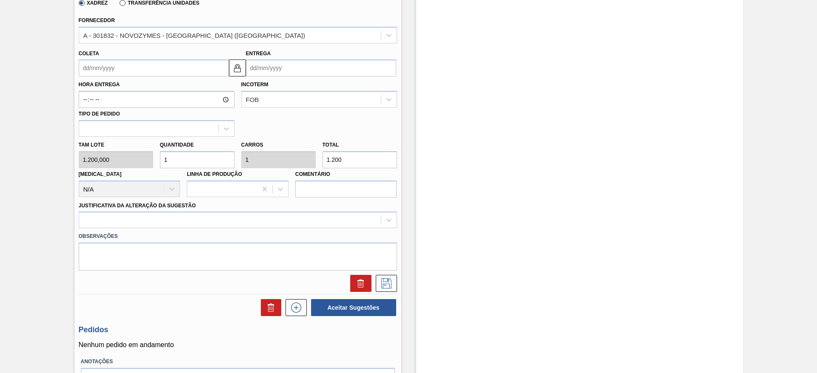
scroll to position [255, 0]
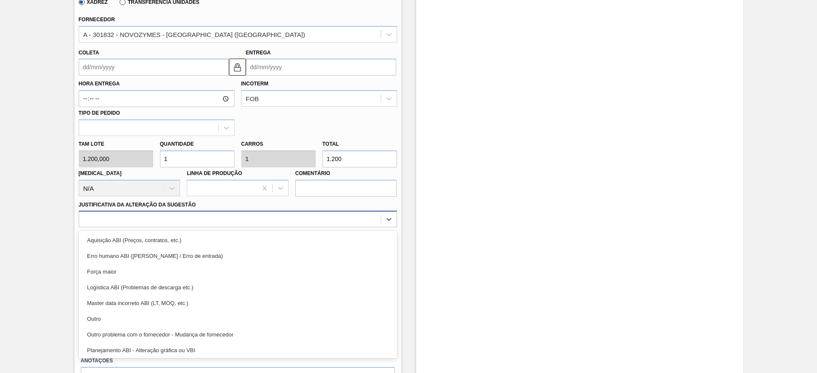
click at [219, 220] on div at bounding box center [230, 220] width 302 height 12
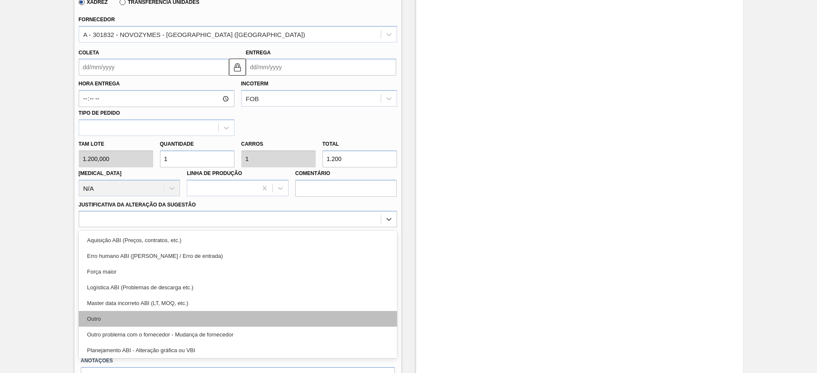
click at [193, 323] on div "Outro" at bounding box center [238, 319] width 318 height 16
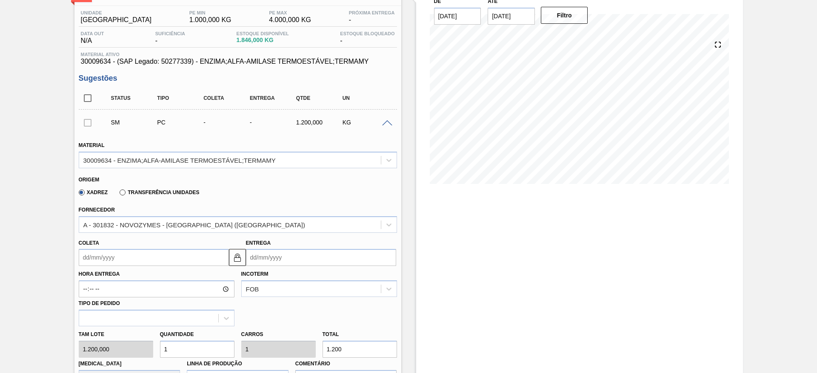
scroll to position [64, 0]
click at [168, 264] on input "Coleta" at bounding box center [154, 258] width 150 height 17
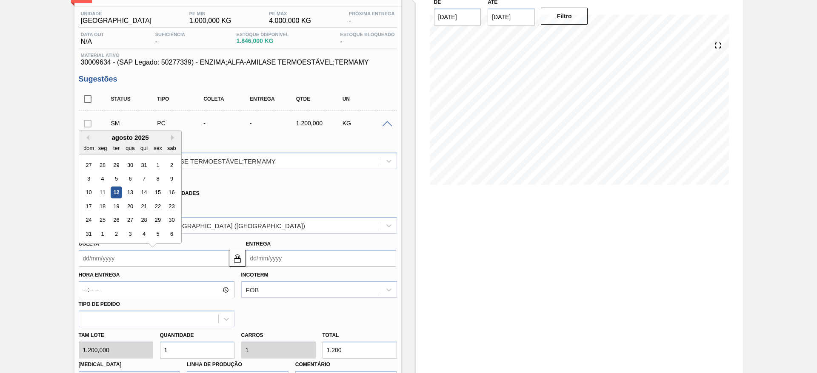
click at [106, 205] on div "18" at bounding box center [102, 206] width 11 height 11
type input "[DATE]"
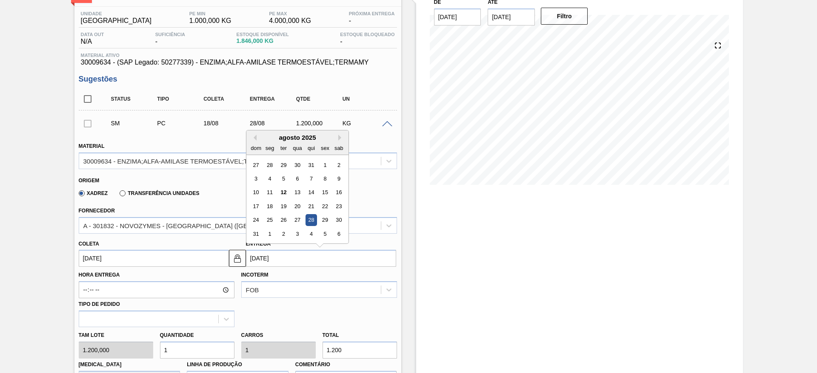
click at [288, 262] on input "[DATE]" at bounding box center [321, 258] width 150 height 17
click at [322, 210] on div "22" at bounding box center [324, 206] width 11 height 11
type input "[DATE]"
click at [325, 256] on input "[DATE]" at bounding box center [321, 258] width 150 height 17
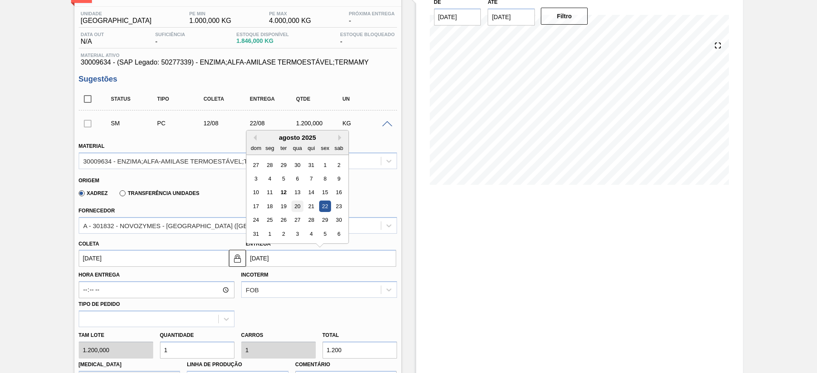
click at [301, 207] on div "20" at bounding box center [296, 206] width 11 height 11
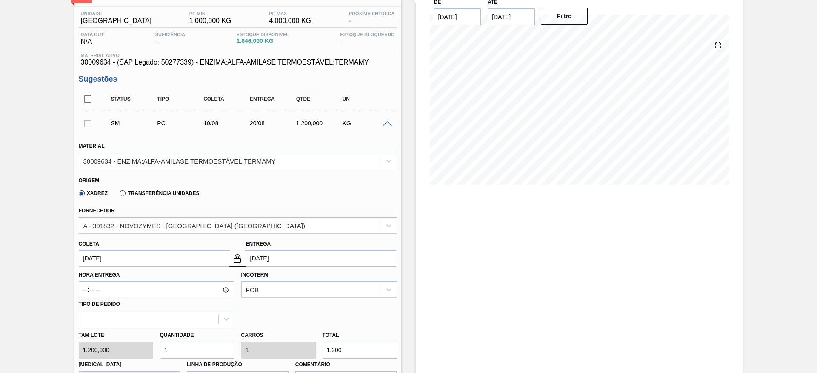
type input "10/08/2025"
type input "[DATE]"
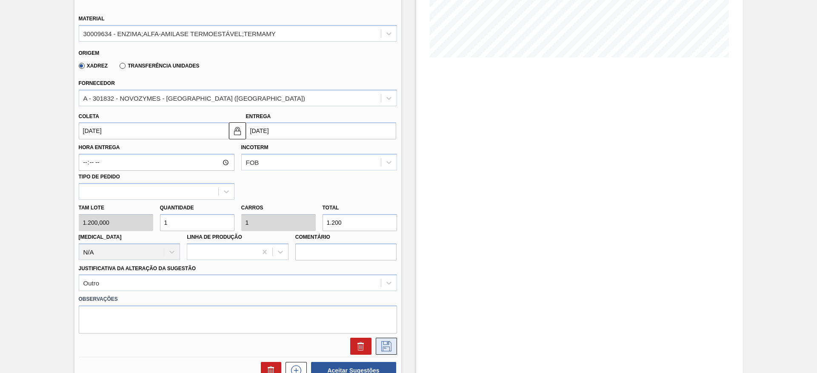
click at [384, 349] on icon at bounding box center [386, 345] width 4 height 7
click at [155, 134] on input "10/08/2025" at bounding box center [154, 130] width 150 height 17
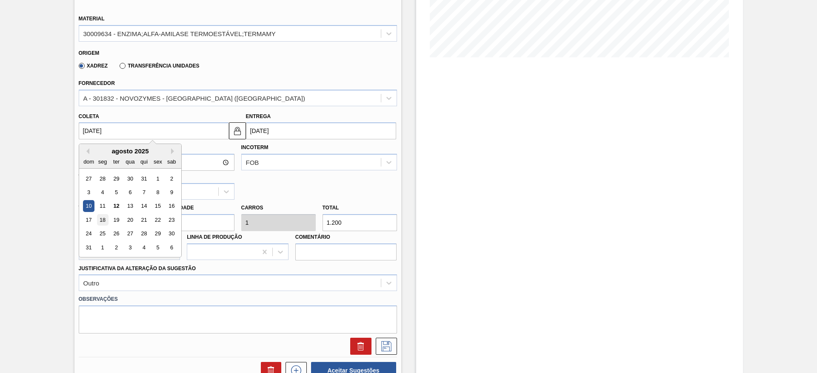
click at [105, 220] on div "18" at bounding box center [102, 219] width 11 height 11
type input "[DATE]"
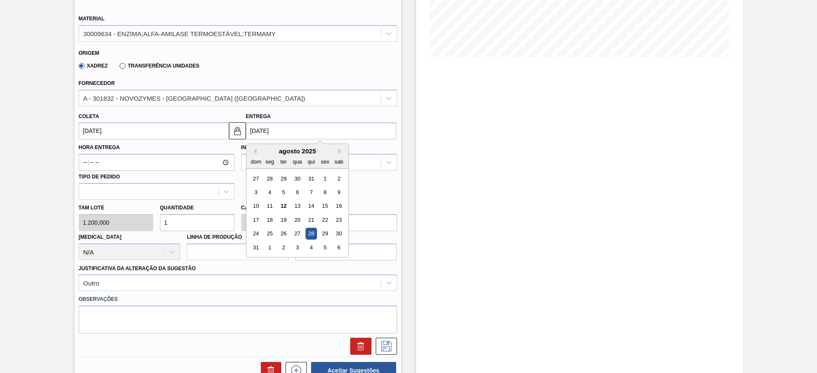
click at [272, 125] on input "[DATE]" at bounding box center [321, 130] width 150 height 17
click at [272, 234] on div "25" at bounding box center [269, 233] width 11 height 11
type input "[DATE]"
type input "25/08/2025"
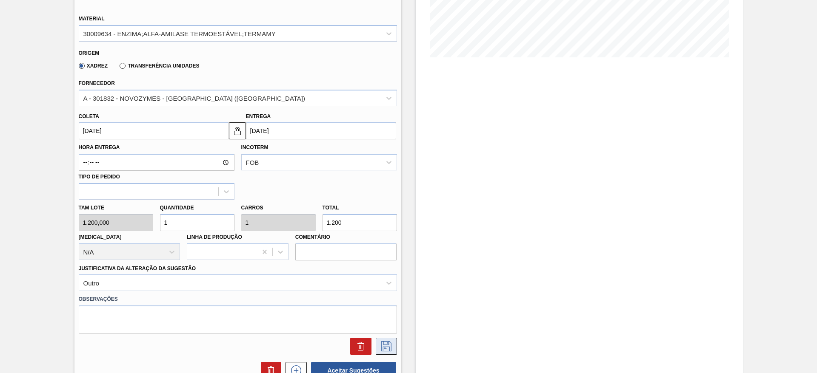
click at [385, 350] on icon at bounding box center [386, 347] width 14 height 10
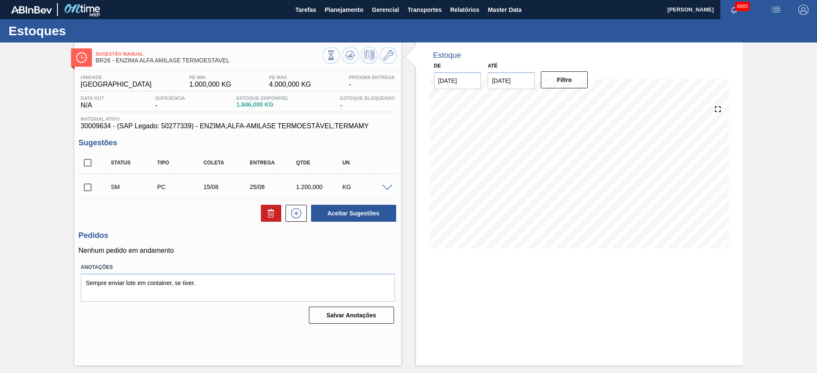
scroll to position [0, 0]
click at [84, 188] on input "checkbox" at bounding box center [88, 188] width 18 height 18
click at [387, 187] on span at bounding box center [387, 188] width 10 height 6
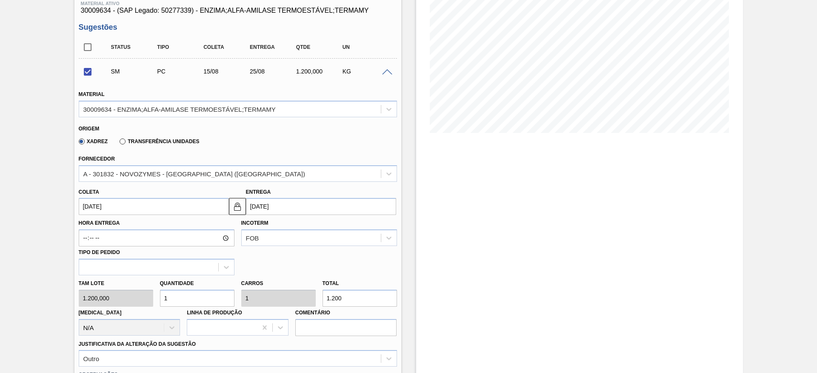
scroll to position [128, 0]
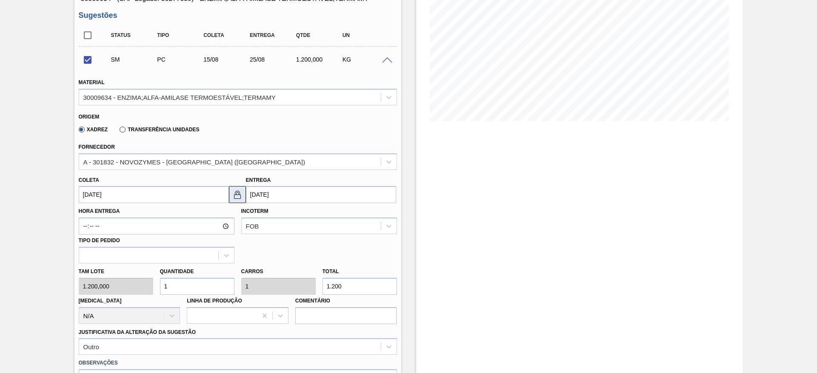
click at [234, 197] on img at bounding box center [237, 195] width 10 height 10
click at [193, 198] on input "[DATE]" at bounding box center [154, 194] width 150 height 17
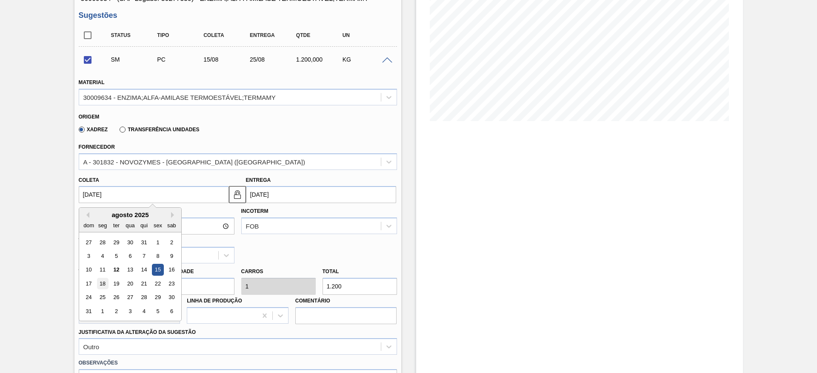
click at [106, 285] on div "18" at bounding box center [102, 283] width 11 height 11
checkbox input "false"
type input "[DATE]"
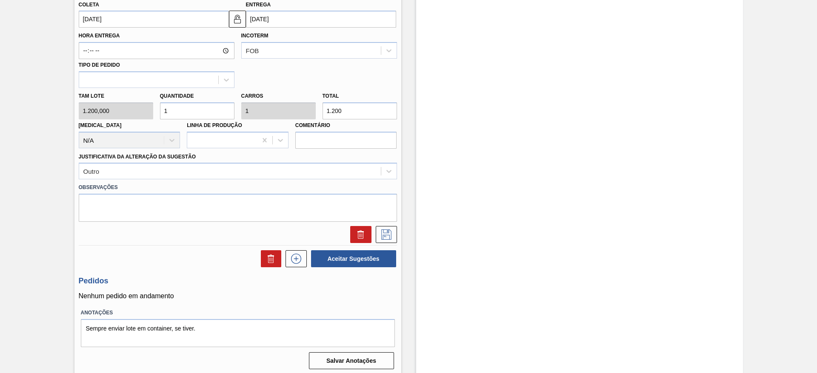
scroll to position [307, 0]
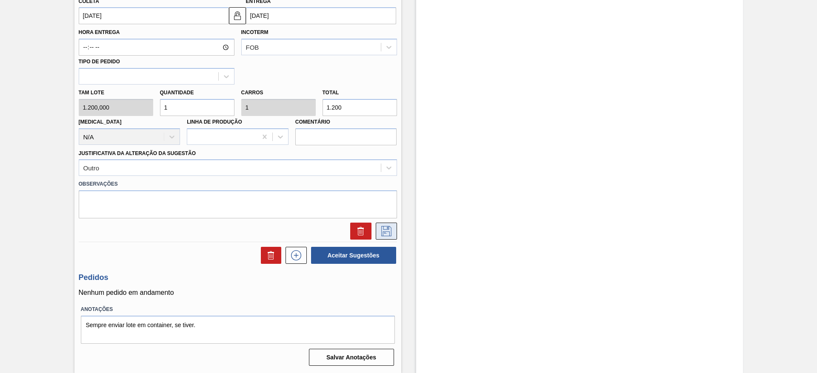
click at [382, 232] on icon at bounding box center [386, 231] width 10 height 10
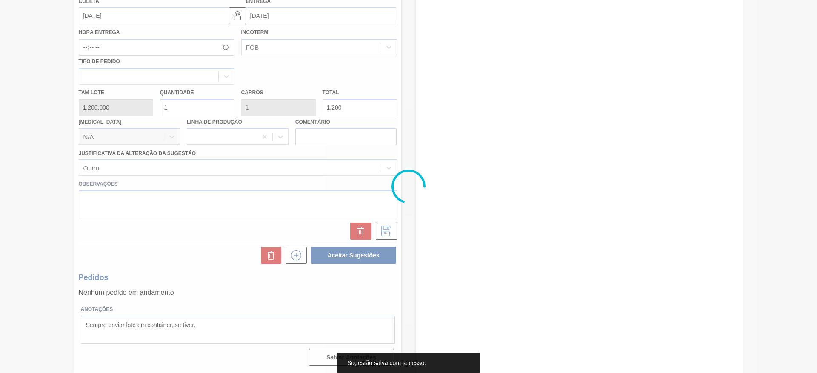
scroll to position [0, 0]
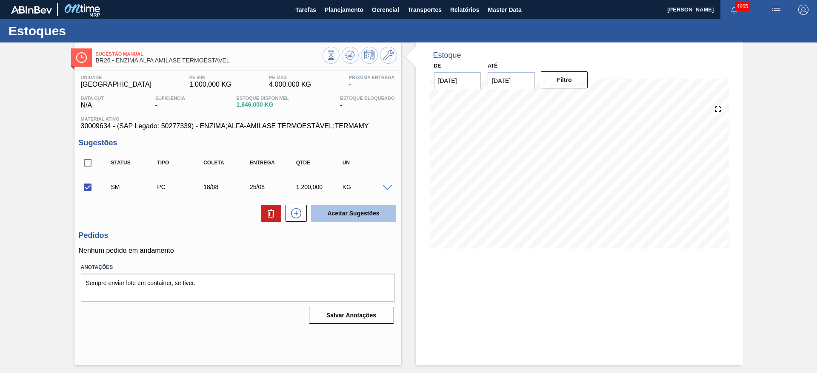
click at [359, 214] on button "Aceitar Sugestões" at bounding box center [353, 213] width 85 height 17
checkbox input "false"
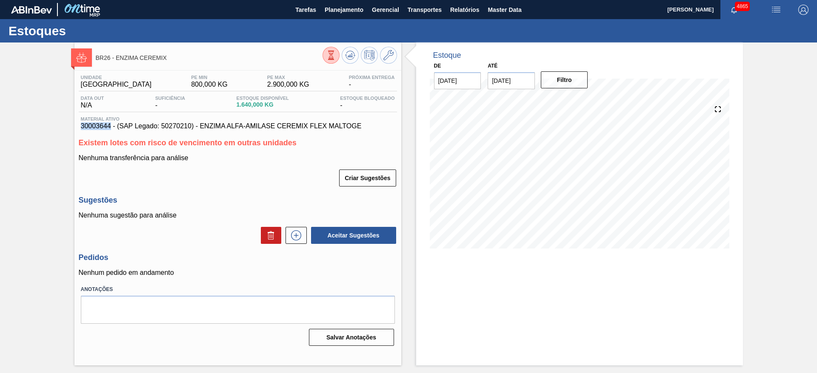
drag, startPoint x: 82, startPoint y: 124, endPoint x: 111, endPoint y: 128, distance: 30.1
click at [111, 128] on span "30003644 - (SAP Legado: 50270210) - ENZIMA ALFA-AMILASE CEREMIX FLEX MALTOGE" at bounding box center [238, 126] width 314 height 8
copy span "30003644"
click at [297, 237] on icon at bounding box center [296, 236] width 14 height 10
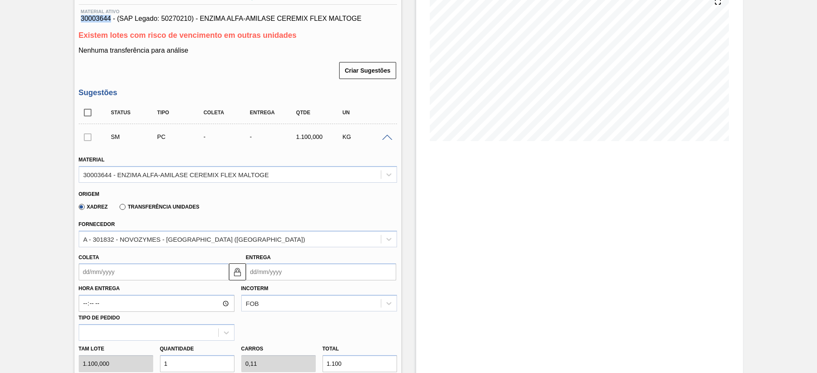
scroll to position [128, 0]
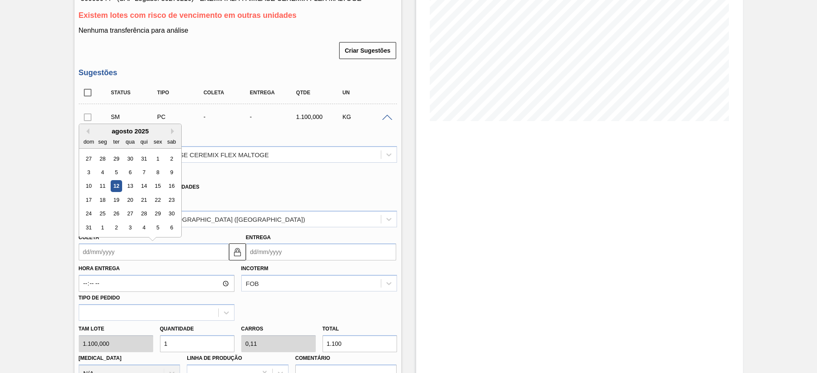
click at [205, 260] on input "Coleta" at bounding box center [154, 252] width 150 height 17
click at [104, 199] on div "18" at bounding box center [102, 199] width 11 height 11
type input "[DATE]"
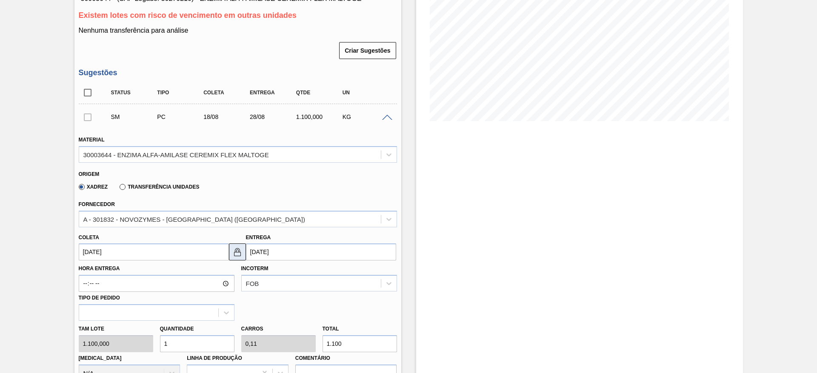
click at [233, 260] on button at bounding box center [237, 252] width 17 height 17
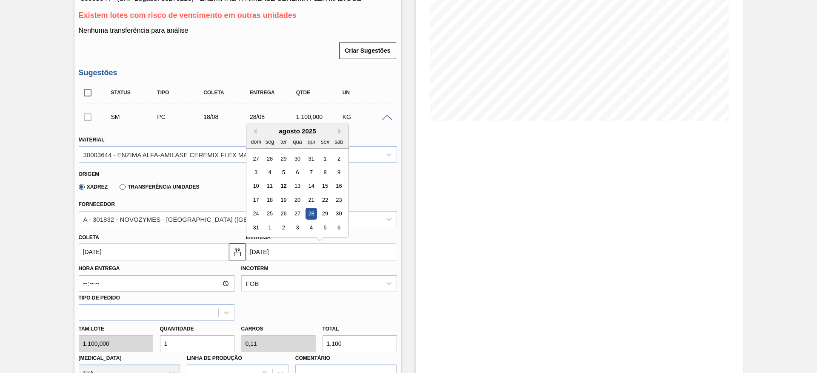
click at [259, 259] on input "[DATE]" at bounding box center [321, 252] width 150 height 17
click at [270, 209] on div "25" at bounding box center [269, 213] width 11 height 11
type input "25/08/2025"
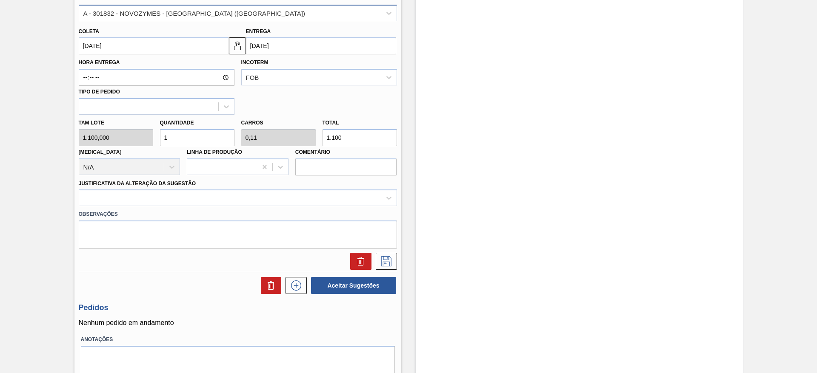
scroll to position [364, 0]
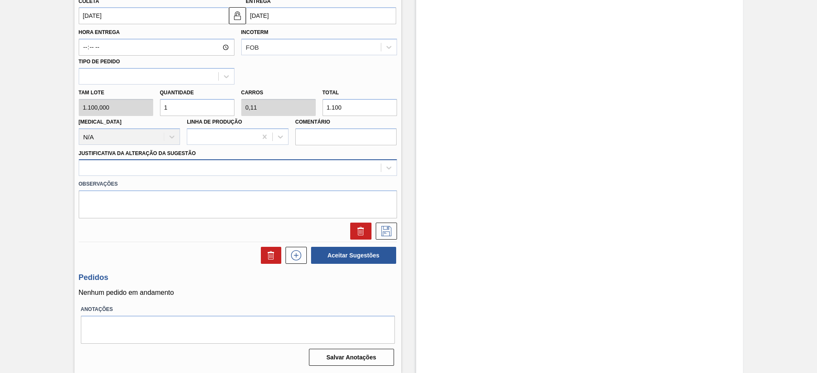
click at [373, 170] on div at bounding box center [230, 168] width 302 height 12
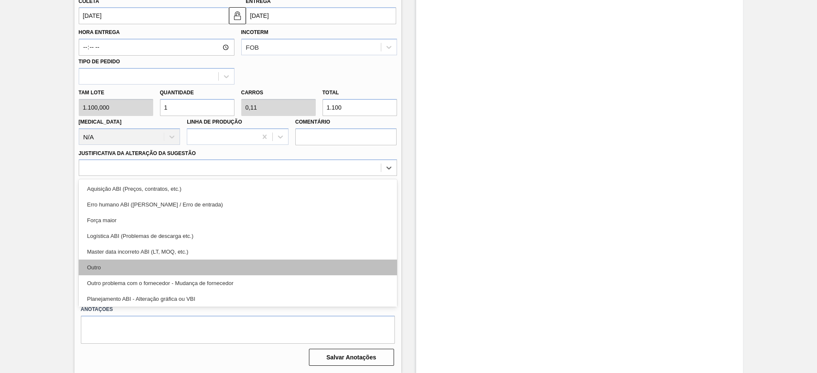
click at [319, 264] on div "Outro" at bounding box center [238, 268] width 318 height 16
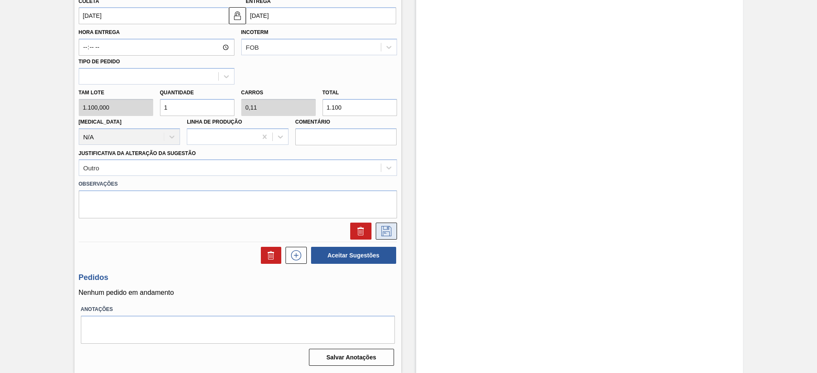
click at [383, 235] on icon at bounding box center [386, 231] width 14 height 10
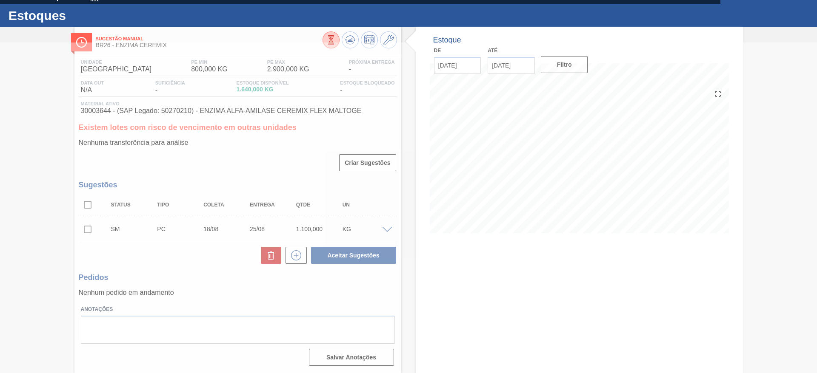
scroll to position [15, 0]
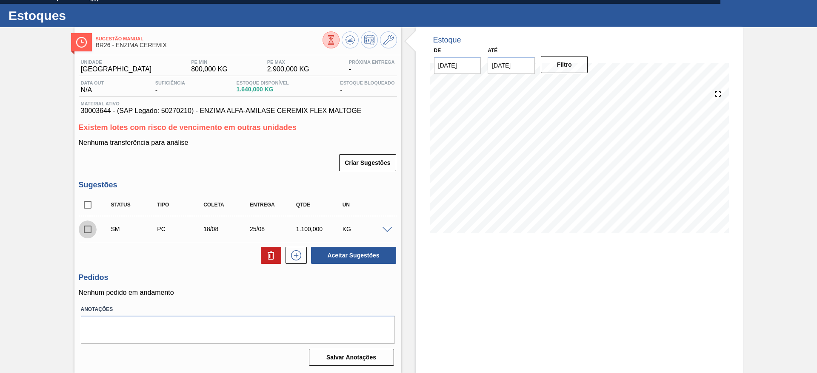
click at [88, 232] on input "checkbox" at bounding box center [88, 230] width 18 height 18
click at [377, 260] on button "Aceitar Sugestões" at bounding box center [353, 255] width 85 height 17
checkbox input "false"
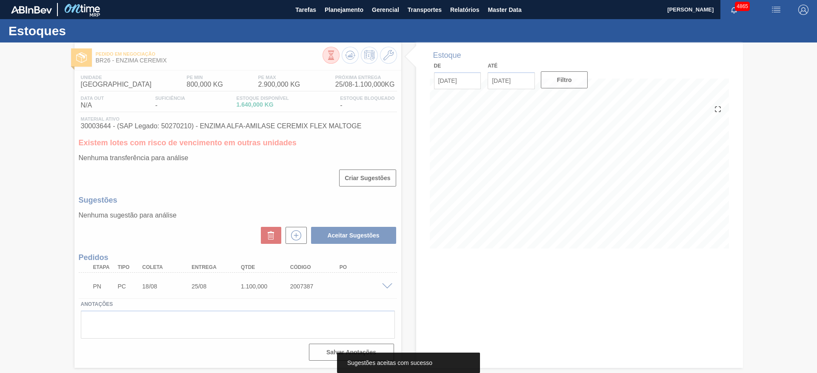
scroll to position [0, 0]
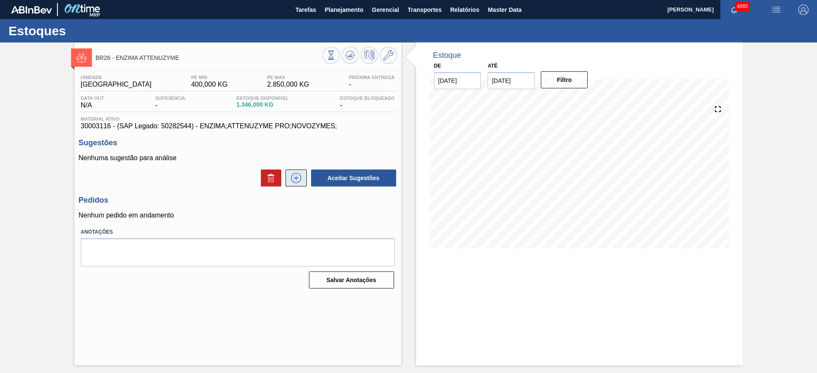
click at [294, 173] on icon at bounding box center [296, 178] width 14 height 10
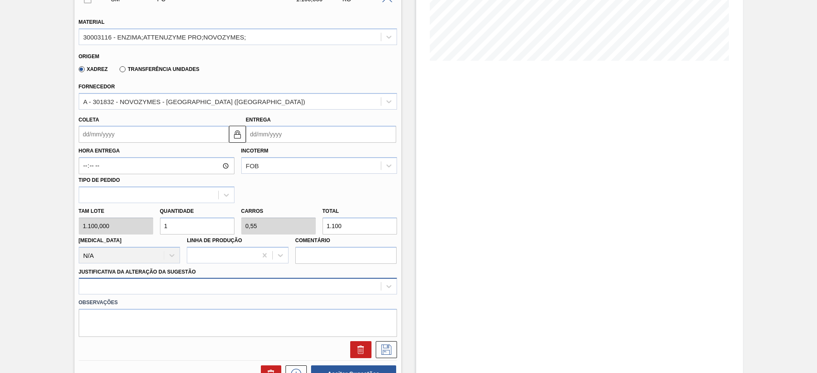
scroll to position [191, 0]
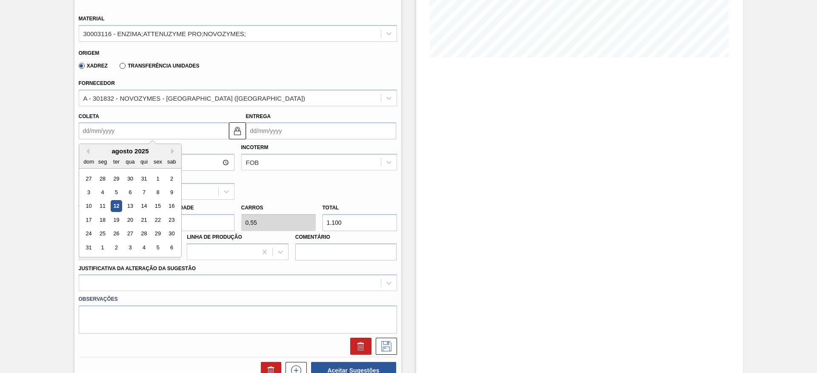
click at [156, 123] on input "Coleta" at bounding box center [154, 130] width 150 height 17
click at [122, 146] on div "agosto 2025 dom seg ter qua qui sex sab" at bounding box center [130, 156] width 102 height 25
click at [100, 222] on div "18" at bounding box center [102, 219] width 11 height 11
type input "[DATE]"
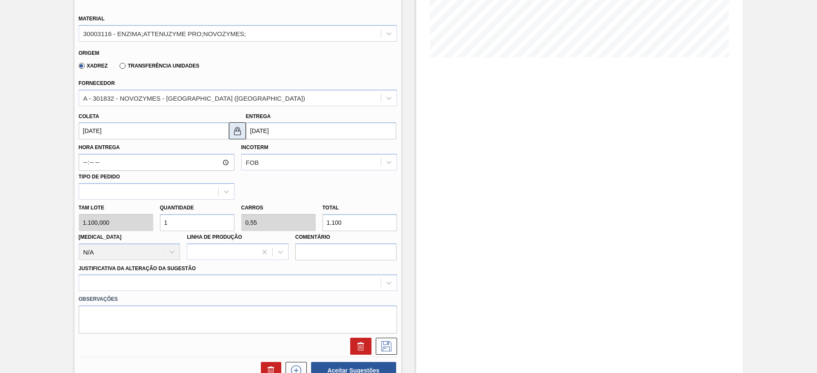
click at [232, 131] on img at bounding box center [237, 131] width 10 height 10
click at [252, 134] on input "02/09/2025" at bounding box center [321, 130] width 150 height 17
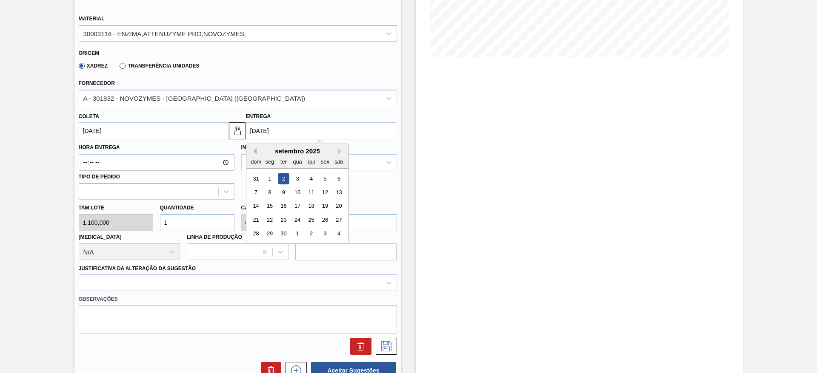
click at [253, 150] on button "Previous Month" at bounding box center [254, 151] width 6 height 6
click at [313, 222] on div "21" at bounding box center [310, 219] width 11 height 11
type input "21/08/2025"
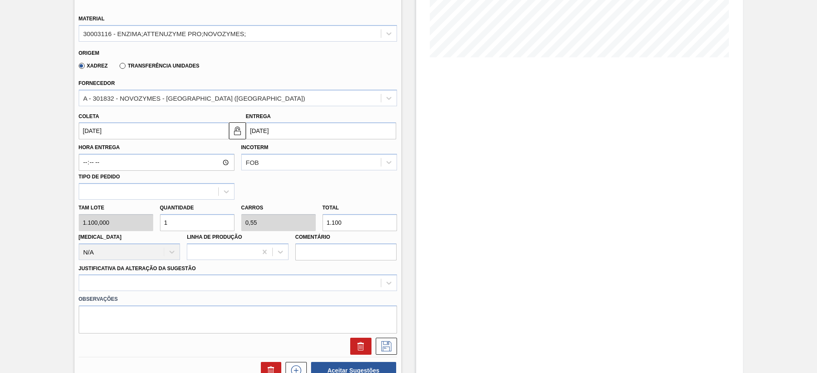
drag, startPoint x: 177, startPoint y: 226, endPoint x: 162, endPoint y: 223, distance: 14.3
click at [162, 223] on input "1" at bounding box center [197, 222] width 74 height 17
click at [299, 222] on div "Tam lote 1.100,000 Quantidade 1 Carros 0,55 Total 1.100 Doca N/A Linha de Produ…" at bounding box center [237, 230] width 325 height 61
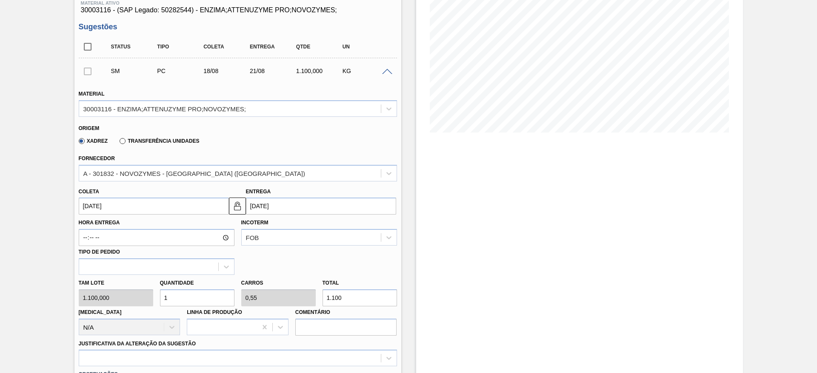
scroll to position [0, 0]
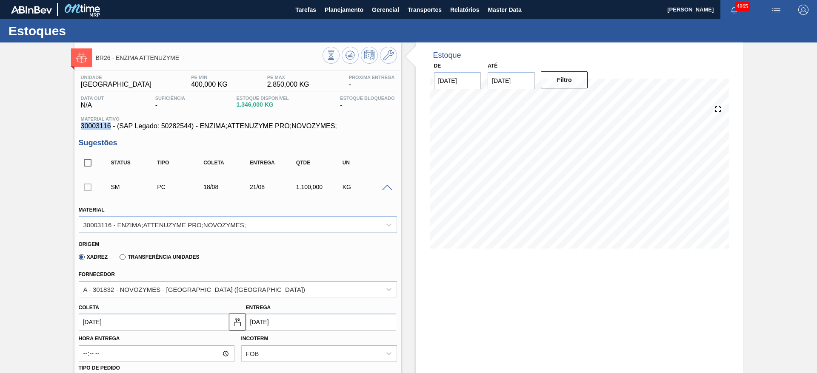
drag, startPoint x: 78, startPoint y: 126, endPoint x: 111, endPoint y: 127, distance: 32.3
click at [111, 127] on div "Material ativo 30003116 - (SAP Legado: 50282544) - ENZIMA;ATTENUZYME PRO;NOVOZY…" at bounding box center [238, 124] width 318 height 14
copy span "30003116"
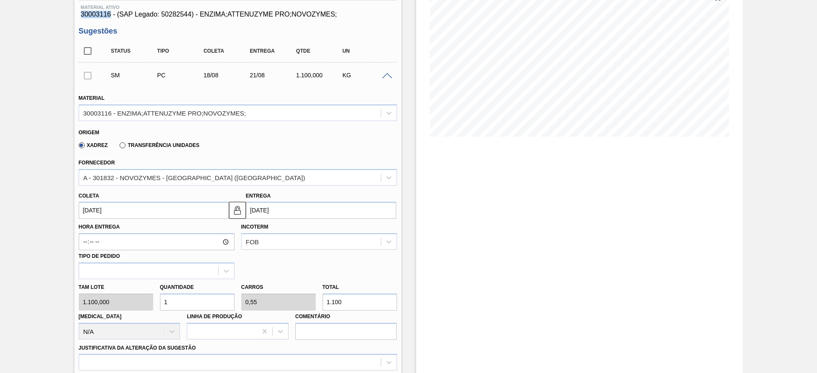
scroll to position [128, 0]
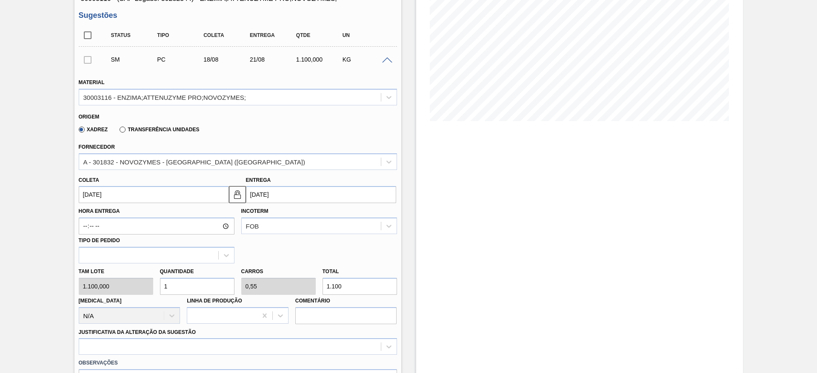
drag, startPoint x: 188, startPoint y: 280, endPoint x: 157, endPoint y: 283, distance: 31.2
click at [157, 283] on div "Quantidade 1" at bounding box center [197, 280] width 81 height 29
type input "0"
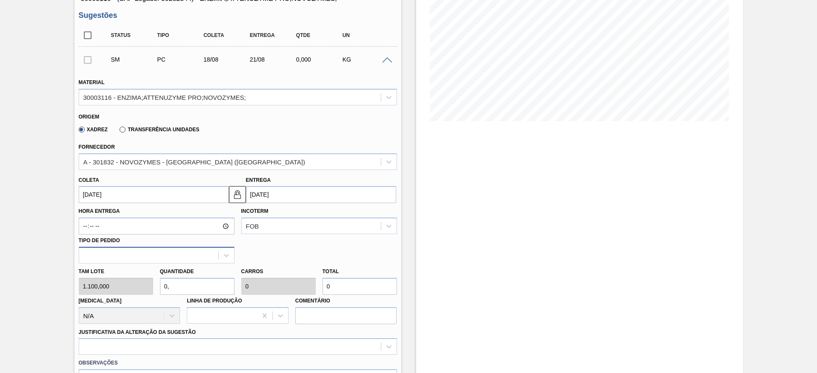
type input "0,6"
type input "0,33"
type input "660"
click at [313, 291] on div "Tam lote 1.100,000 Quantidade 0,6 Carros 0,33 Total 660 Doca N/A Linha de Produ…" at bounding box center [237, 294] width 325 height 61
type input "0,005"
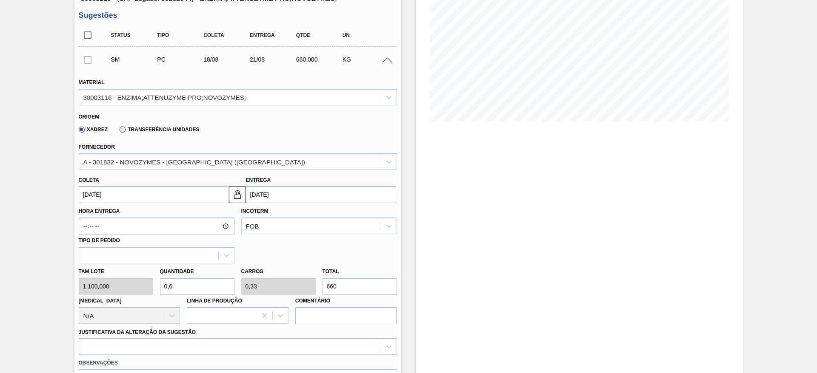
type input "0,003"
type input "6"
type input "0,059"
type input "0,033"
type input "65"
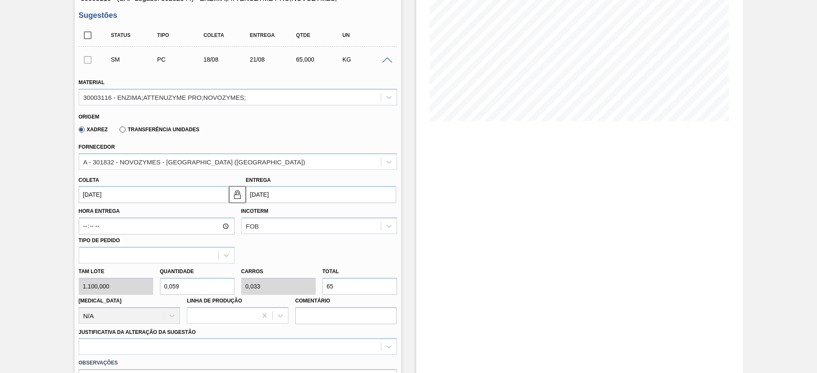
type input "0,591"
type input "0,325"
type input "650"
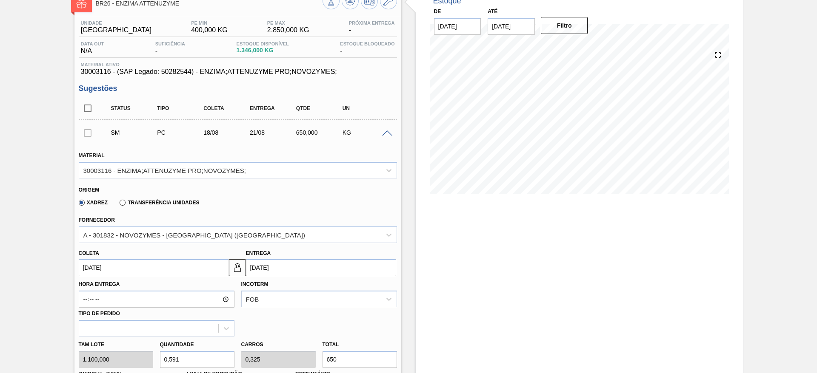
scroll to position [64, 0]
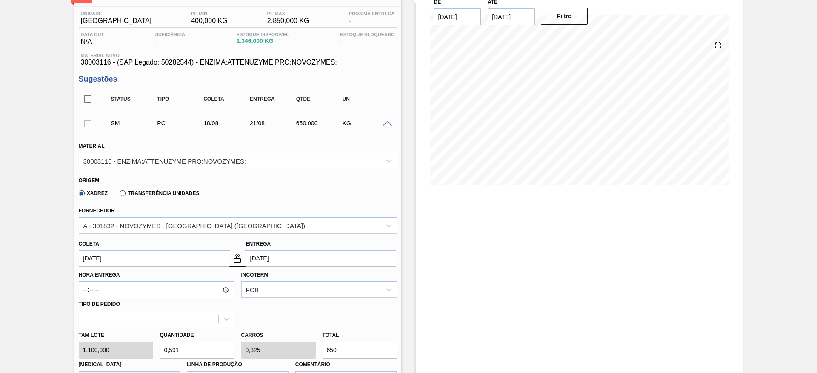
drag, startPoint x: 338, startPoint y: 348, endPoint x: 322, endPoint y: 352, distance: 17.1
click at [322, 352] on input "650" at bounding box center [359, 350] width 74 height 17
type input "0,006"
type input "0,004"
type input "7"
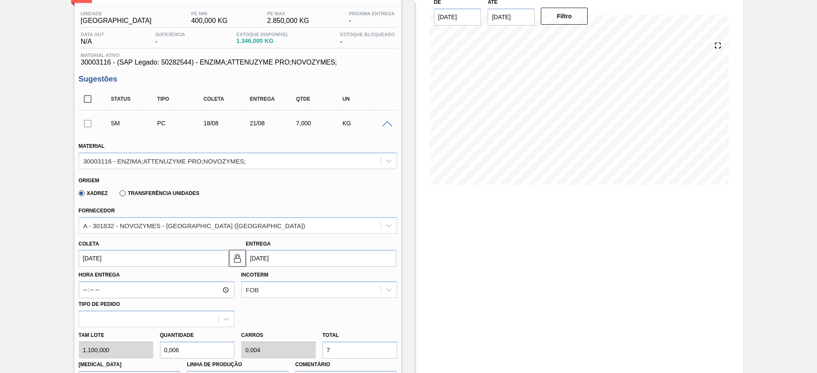
drag, startPoint x: 337, startPoint y: 347, endPoint x: 319, endPoint y: 350, distance: 19.0
click at [319, 350] on div "Total 7" at bounding box center [359, 344] width 81 height 29
type input "0,007"
type input "8"
type input "0,073"
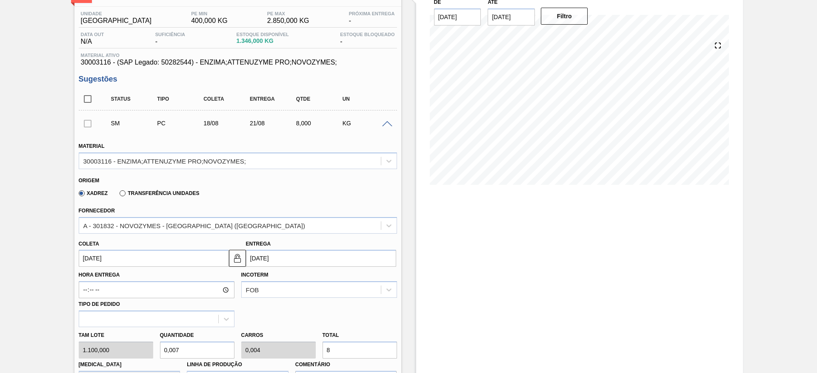
type input "0,04"
type input "80"
type input "0,727"
type input "0,4"
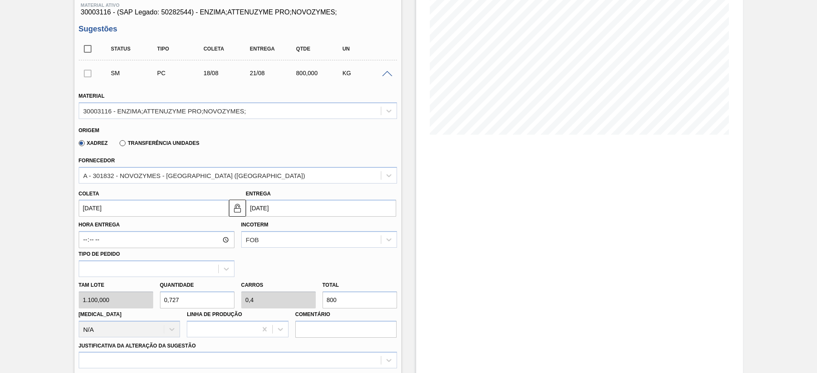
scroll to position [191, 0]
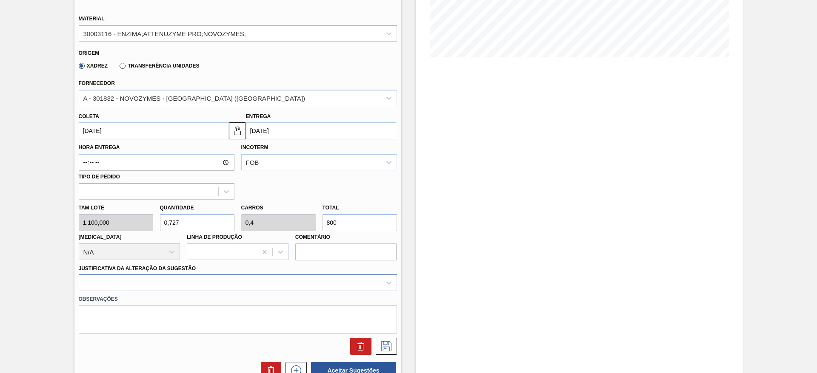
type input "800"
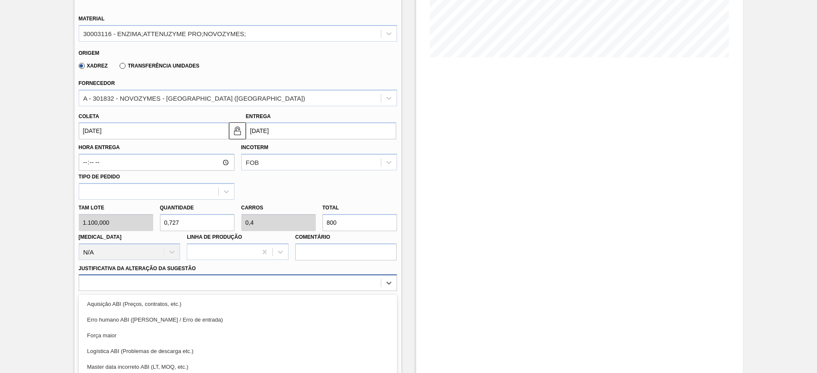
click at [245, 280] on div "option Força maior focused, 3 of 18. 18 results available. Use Up and Down to c…" at bounding box center [238, 283] width 318 height 17
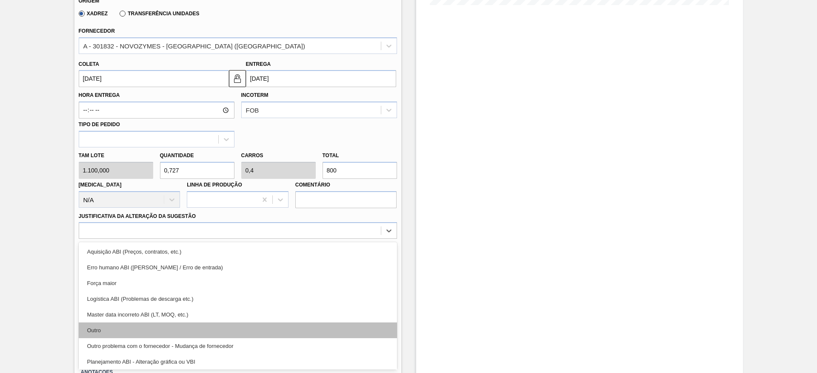
click at [243, 329] on div "Outro" at bounding box center [238, 331] width 318 height 16
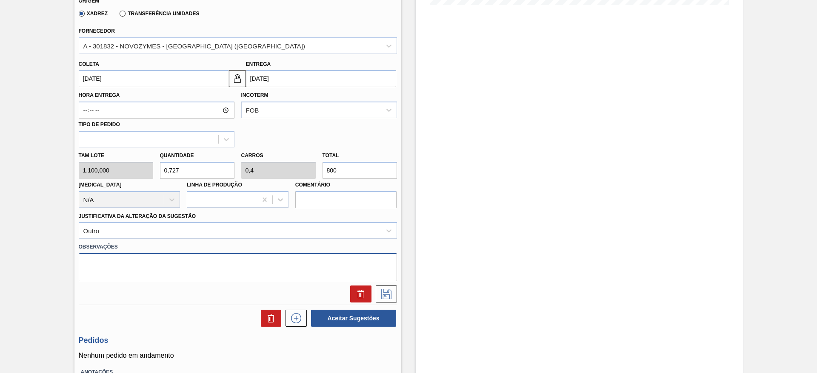
click at [198, 267] on textarea at bounding box center [238, 267] width 318 height 28
click at [100, 262] on textarea "enviarbombonas" at bounding box center [238, 267] width 318 height 28
click at [160, 270] on textarea "enviar bombonas" at bounding box center [238, 267] width 318 height 28
type textarea "enviar bombonas"
click at [389, 288] on button at bounding box center [386, 294] width 21 height 17
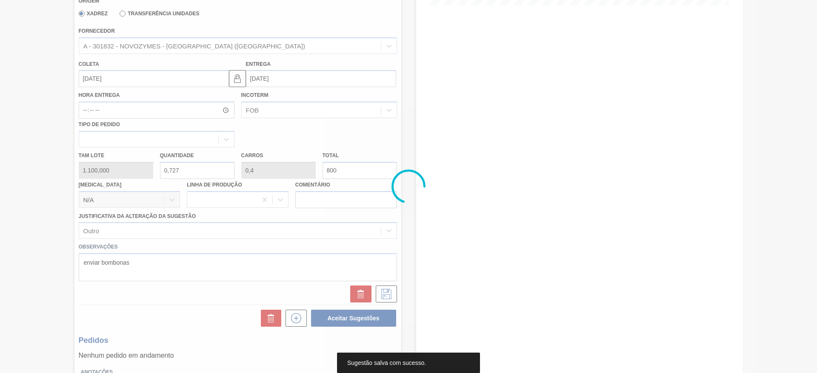
scroll to position [0, 0]
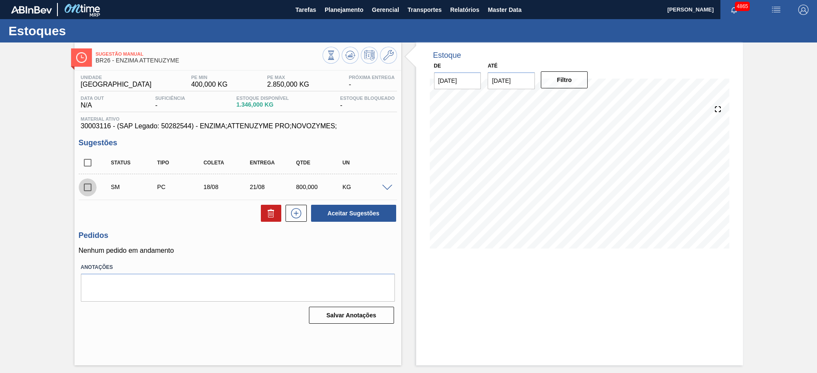
click at [93, 190] on input "checkbox" at bounding box center [88, 188] width 18 height 18
click at [387, 188] on span at bounding box center [387, 188] width 10 height 6
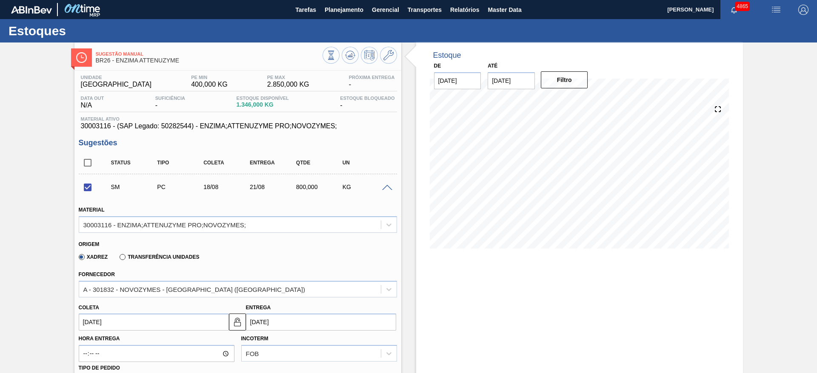
scroll to position [128, 0]
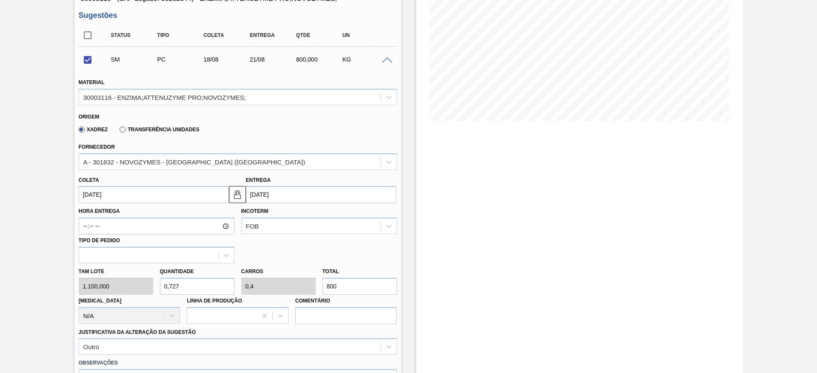
click at [260, 192] on input "21/08/2025" at bounding box center [321, 194] width 150 height 17
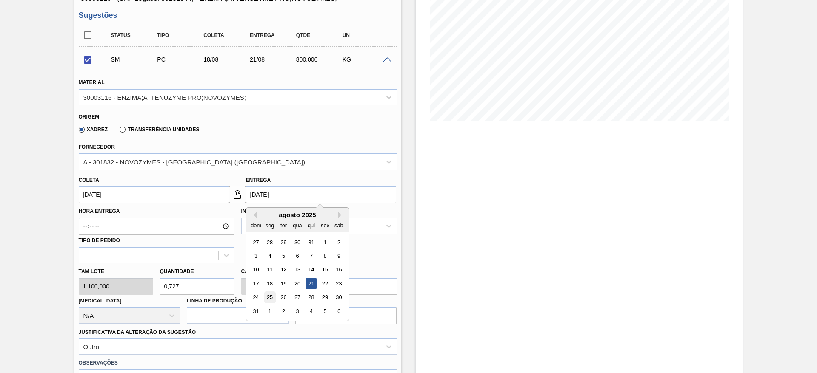
click at [268, 297] on div "25" at bounding box center [269, 297] width 11 height 11
checkbox input "false"
type input "25/08/2025"
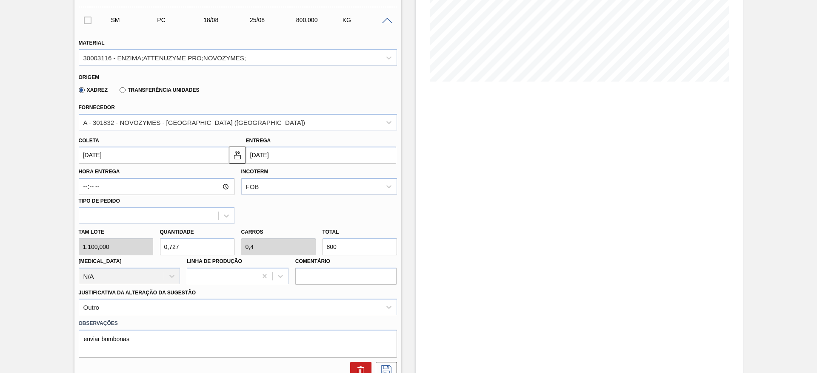
scroll to position [307, 0]
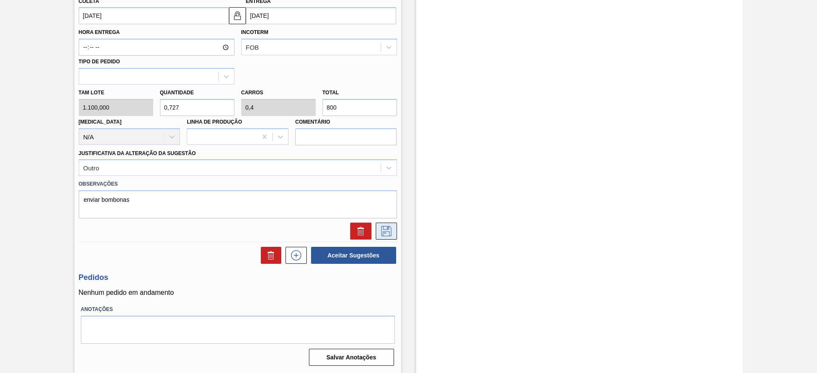
click at [387, 228] on icon at bounding box center [386, 230] width 4 height 7
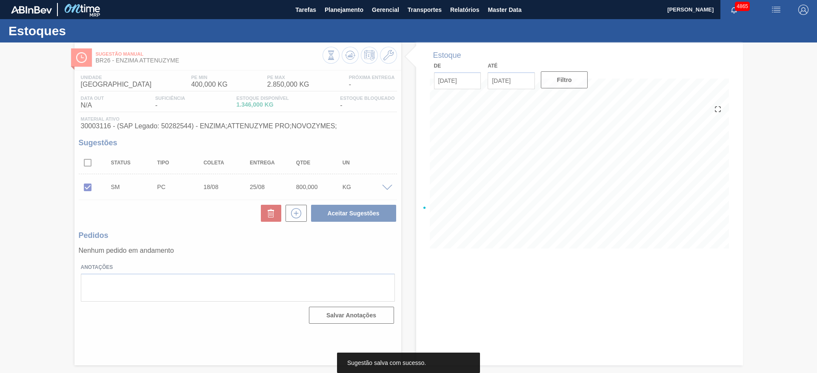
scroll to position [0, 0]
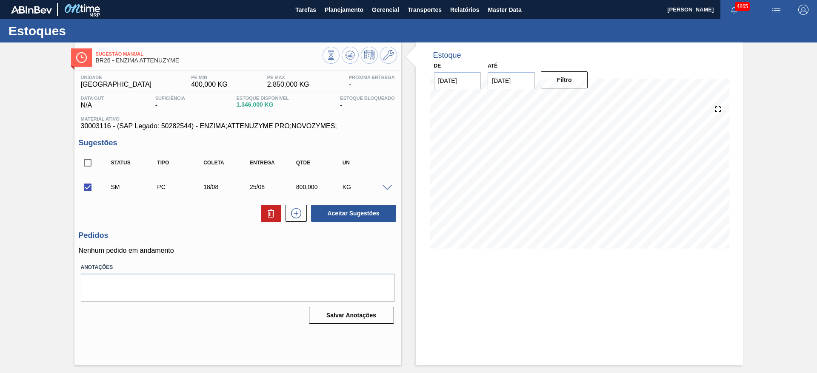
click at [387, 187] on span at bounding box center [387, 188] width 10 height 6
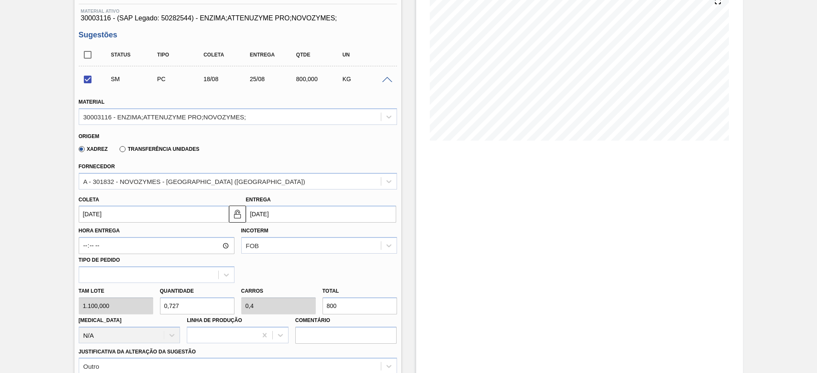
scroll to position [128, 0]
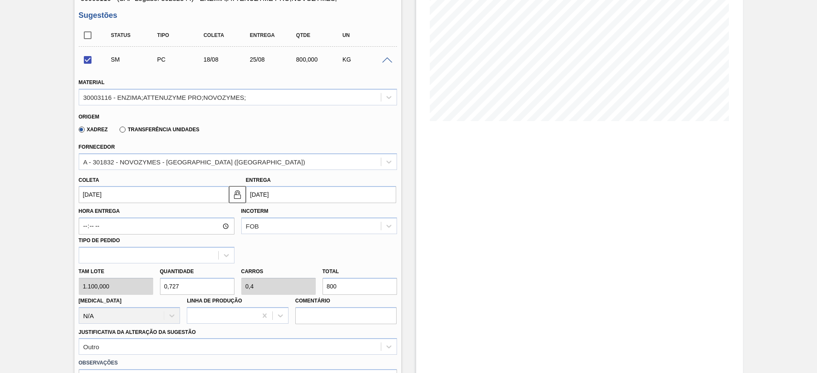
drag, startPoint x: 331, startPoint y: 285, endPoint x: 336, endPoint y: 285, distance: 4.3
click at [336, 285] on input "800" at bounding box center [359, 286] width 74 height 17
click at [333, 285] on input "800" at bounding box center [359, 286] width 74 height 17
click at [333, 286] on input "800" at bounding box center [359, 286] width 74 height 17
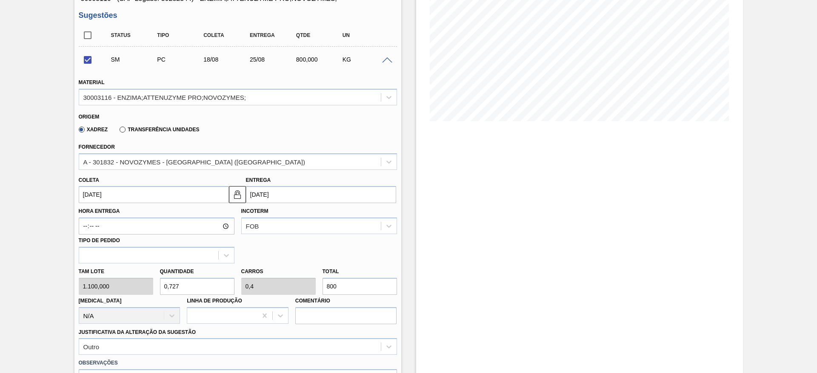
click at [330, 288] on input "800" at bounding box center [359, 286] width 74 height 17
click at [337, 288] on input "800" at bounding box center [359, 286] width 74 height 17
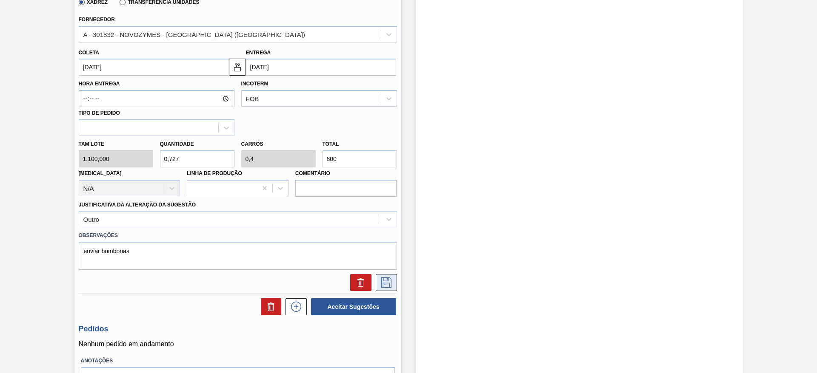
click at [391, 279] on icon at bounding box center [386, 283] width 14 height 10
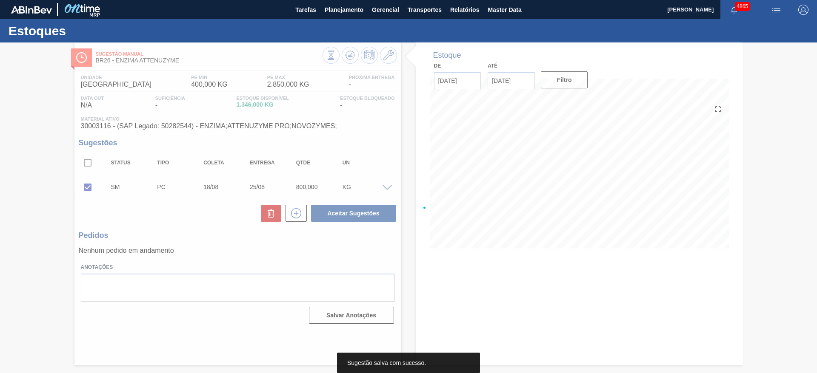
scroll to position [0, 0]
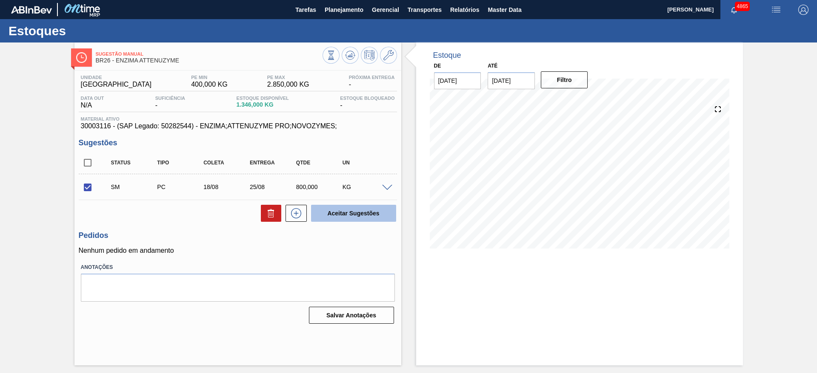
click at [361, 209] on button "Aceitar Sugestões" at bounding box center [353, 213] width 85 height 17
checkbox input "false"
